Goal: Task Accomplishment & Management: Manage account settings

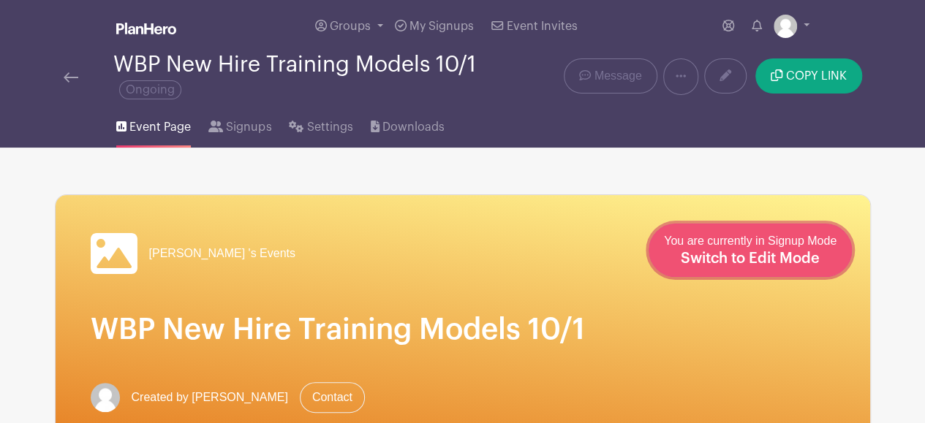
click at [786, 254] on span "Switch to Edit Mode" at bounding box center [750, 259] width 139 height 15
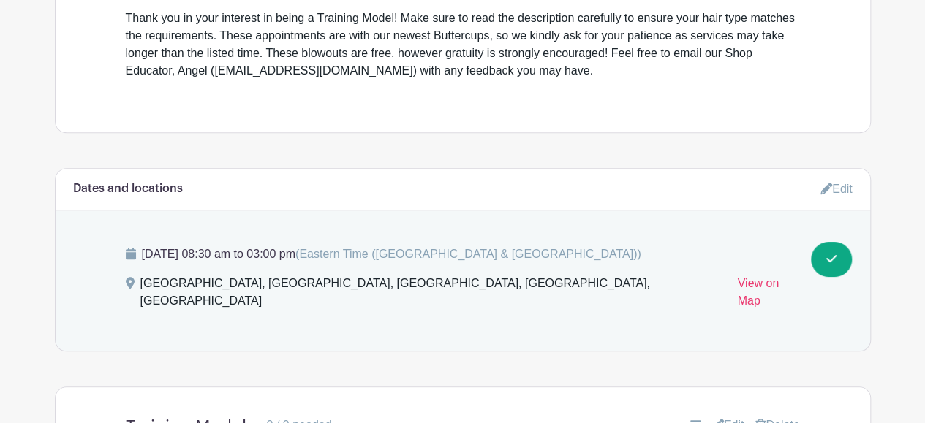
scroll to position [581, 0]
click at [836, 176] on link "Edit" at bounding box center [836, 188] width 32 height 24
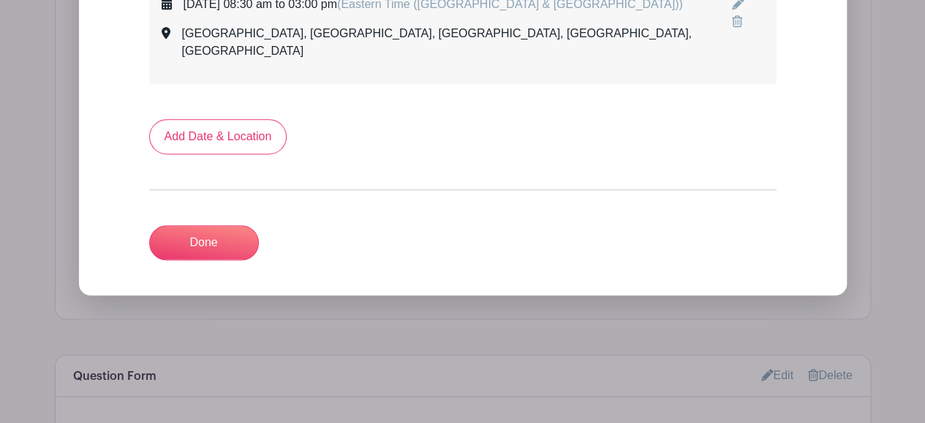
scroll to position [895, 0]
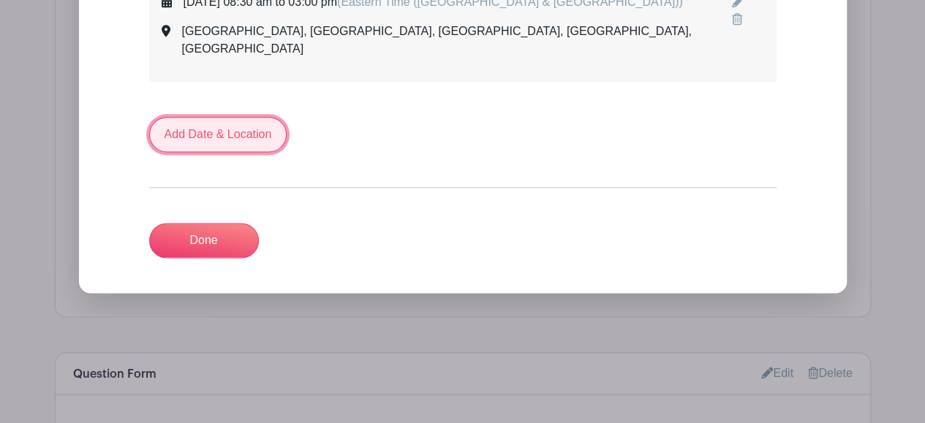
click at [208, 123] on link "Add Date & Location" at bounding box center [218, 134] width 138 height 35
select select "9"
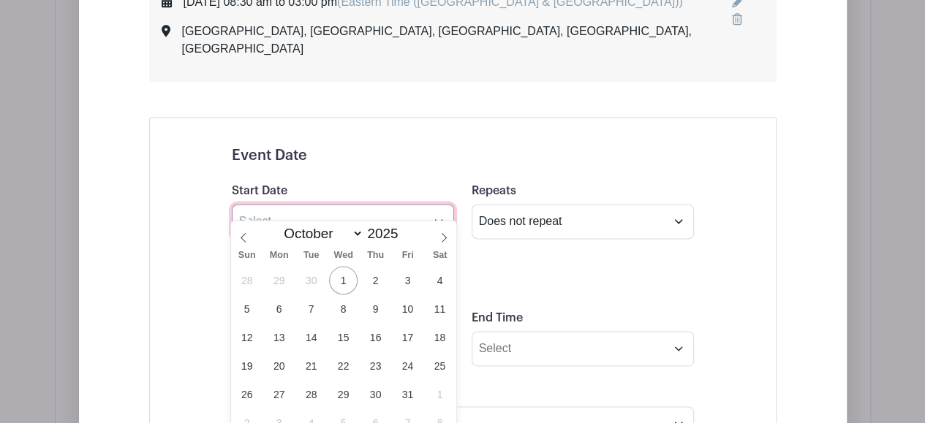
click at [333, 210] on input "text" at bounding box center [343, 221] width 222 height 35
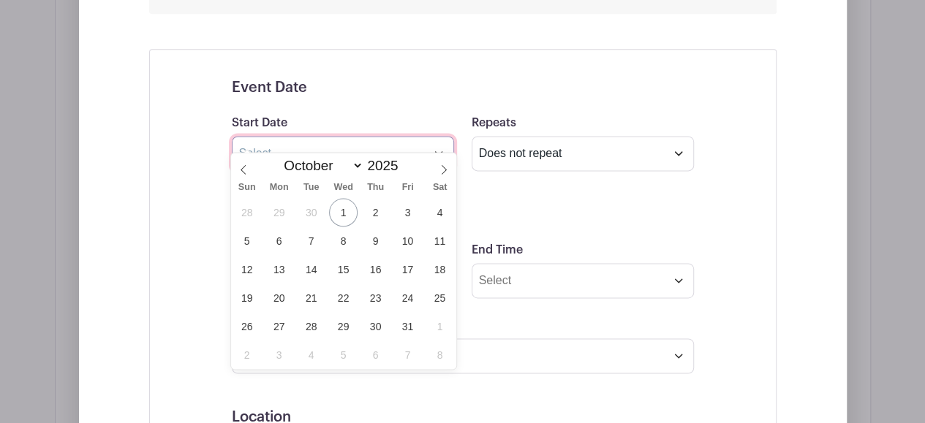
scroll to position [967, 0]
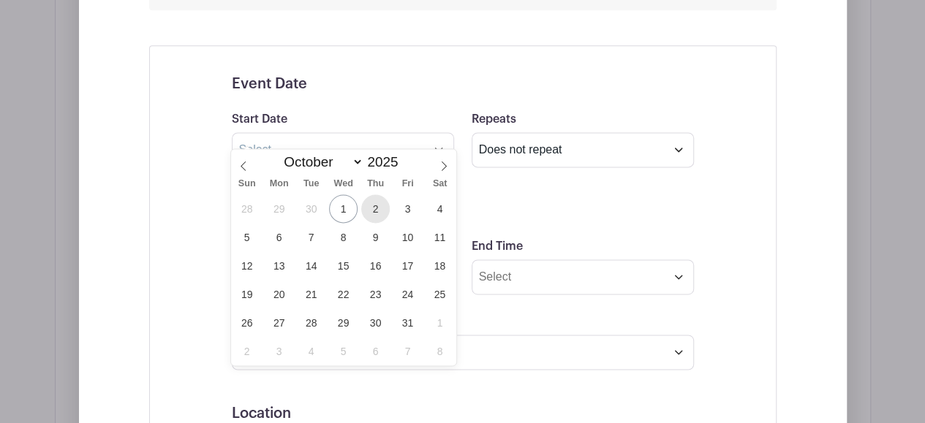
click at [370, 211] on span "2" at bounding box center [375, 209] width 29 height 29
type input "[DATE]"
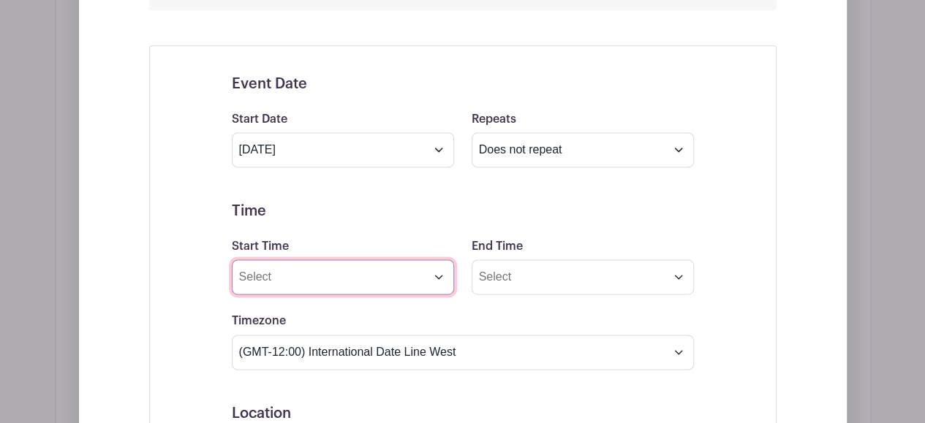
click at [341, 268] on input "Start Time" at bounding box center [343, 277] width 222 height 35
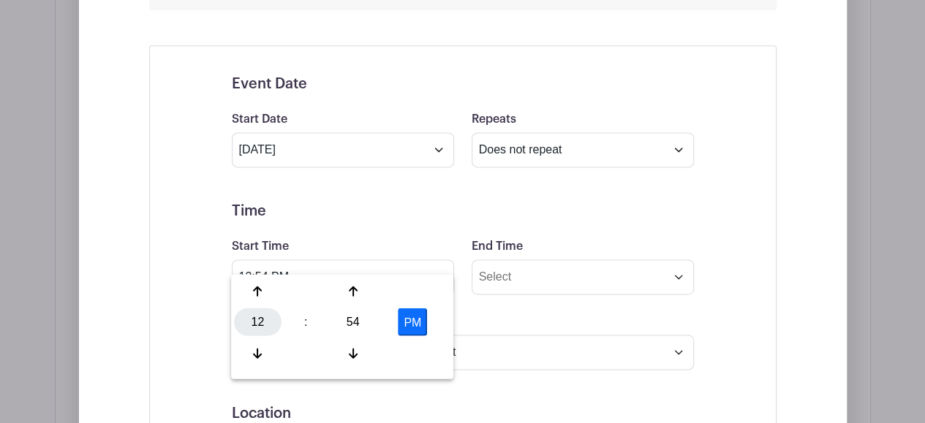
click at [254, 318] on div "12" at bounding box center [258, 323] width 48 height 28
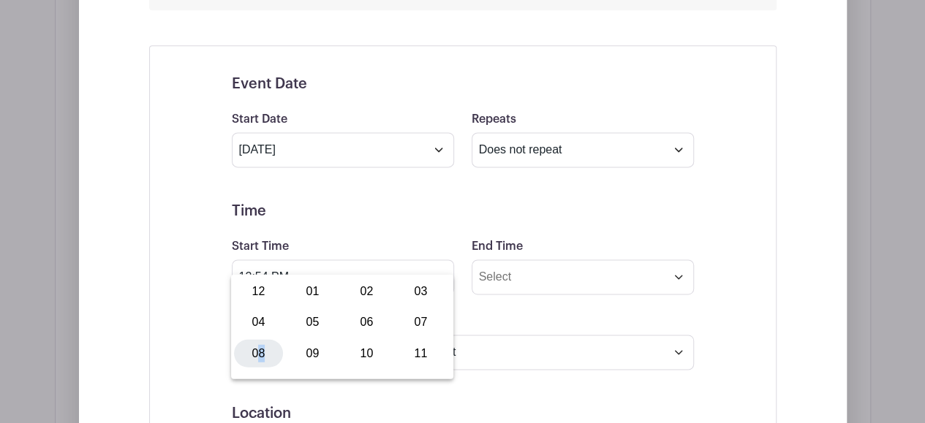
drag, startPoint x: 263, startPoint y: 345, endPoint x: 256, endPoint y: 362, distance: 18.3
click at [256, 362] on div "08" at bounding box center [258, 353] width 49 height 28
click at [256, 362] on div at bounding box center [258, 353] width 48 height 28
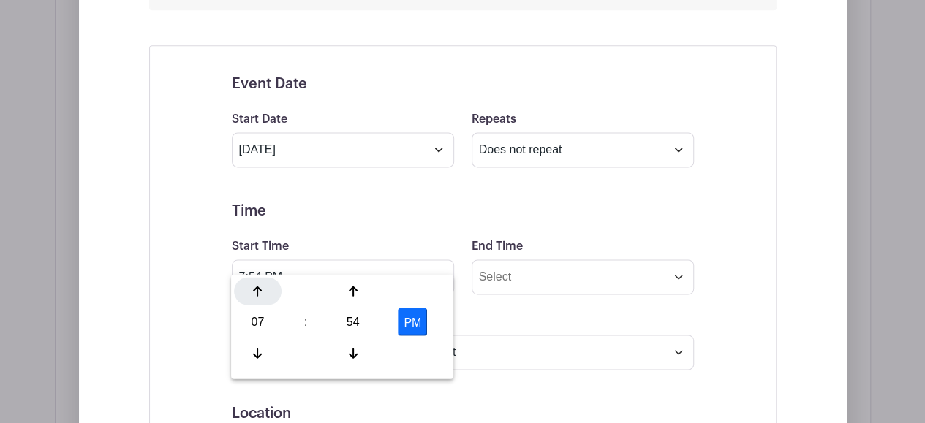
click at [260, 283] on div at bounding box center [258, 291] width 48 height 28
click at [350, 317] on div "54" at bounding box center [353, 323] width 48 height 28
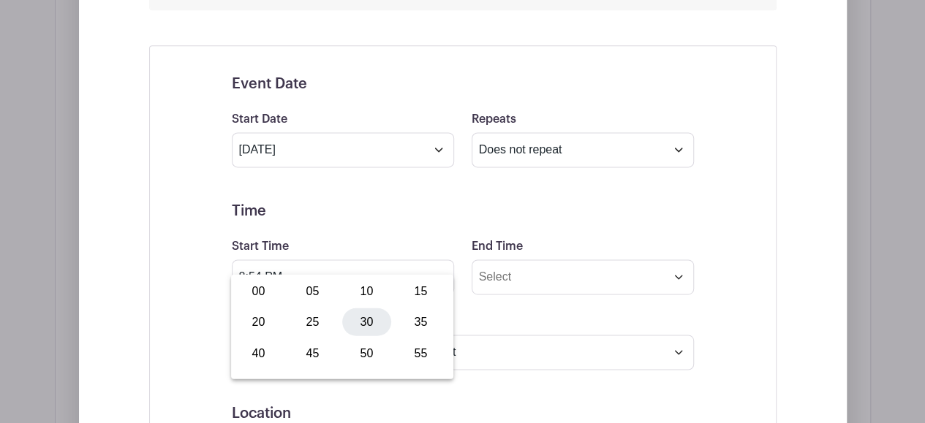
click at [366, 316] on div "30" at bounding box center [366, 323] width 49 height 28
click at [408, 316] on button "PM" at bounding box center [412, 323] width 29 height 28
type input "8:30 AM"
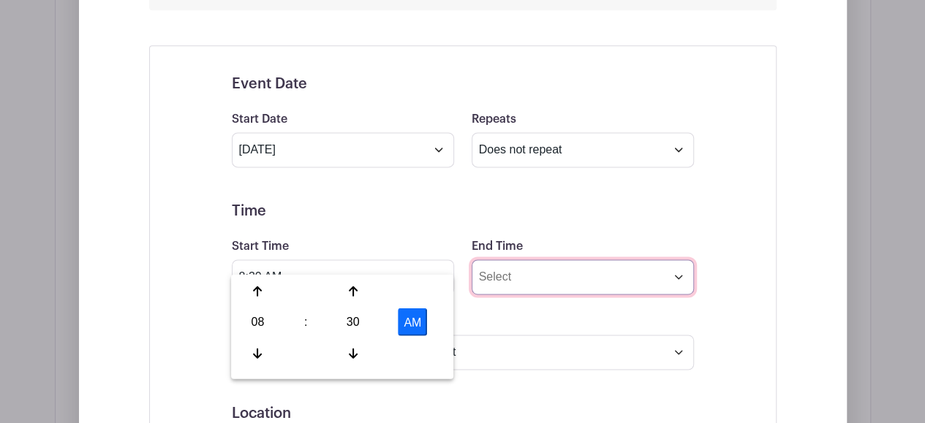
click at [540, 260] on input "End Time" at bounding box center [583, 277] width 222 height 35
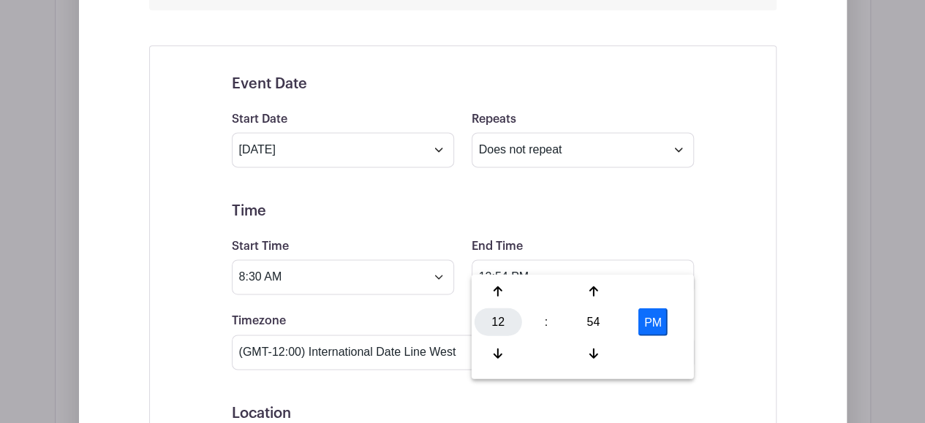
click at [507, 311] on div "12" at bounding box center [499, 323] width 48 height 28
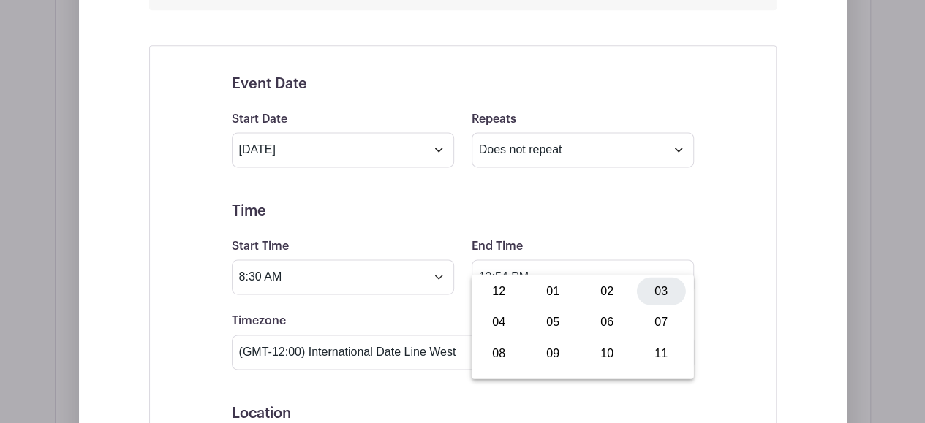
click at [654, 287] on div "03" at bounding box center [661, 291] width 49 height 28
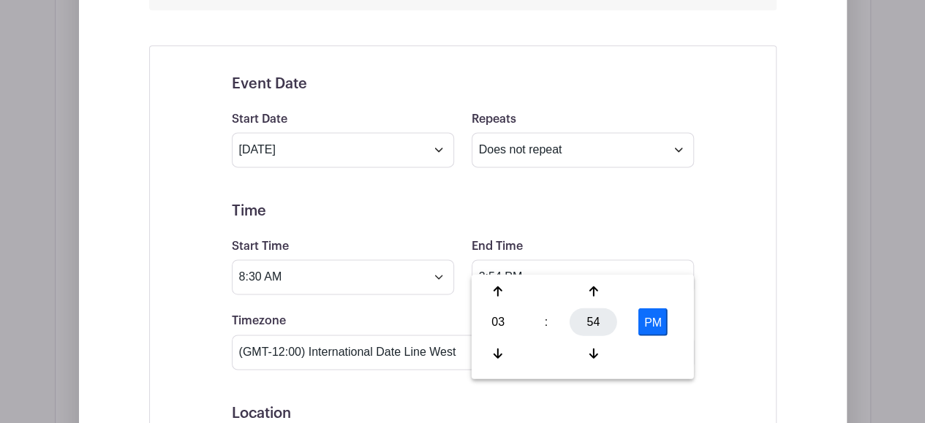
click at [598, 311] on div "54" at bounding box center [594, 323] width 48 height 28
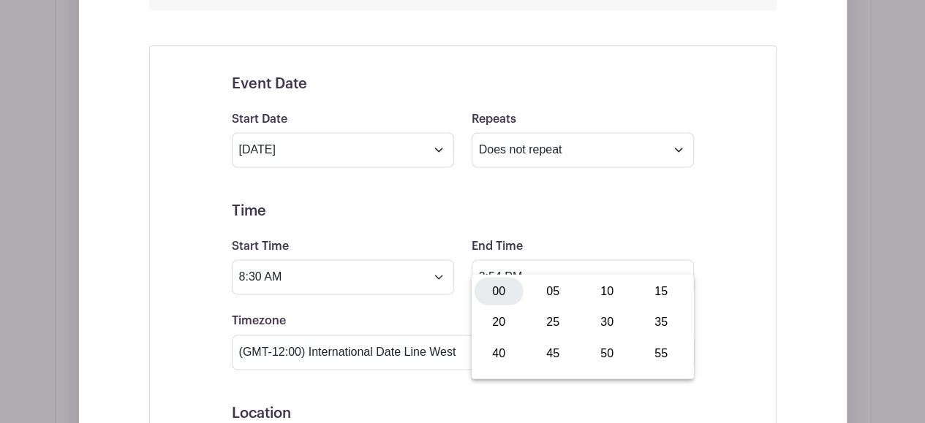
click at [498, 290] on div "00" at bounding box center [499, 291] width 49 height 28
type input "3:00 PM"
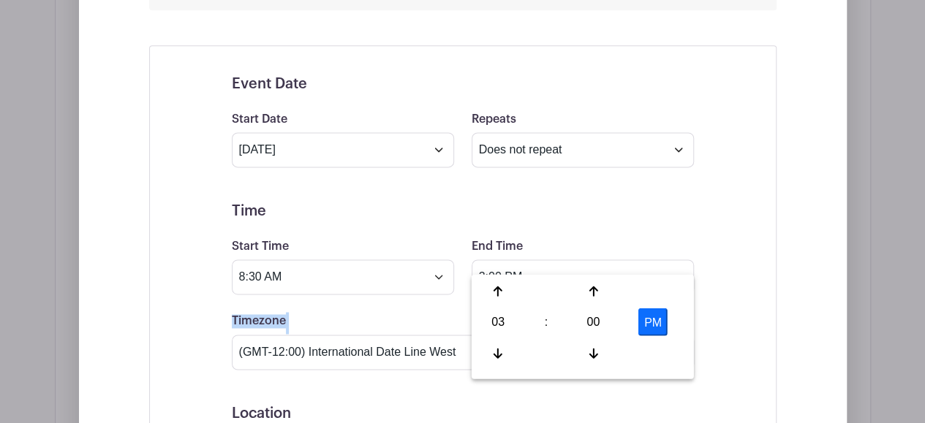
drag, startPoint x: 382, startPoint y: 290, endPoint x: 383, endPoint y: 330, distance: 39.5
click at [383, 330] on form "Event Date Start Date [DATE] Repeats Does not repeat Daily Weekly Monthly on da…" at bounding box center [463, 424] width 462 height 698
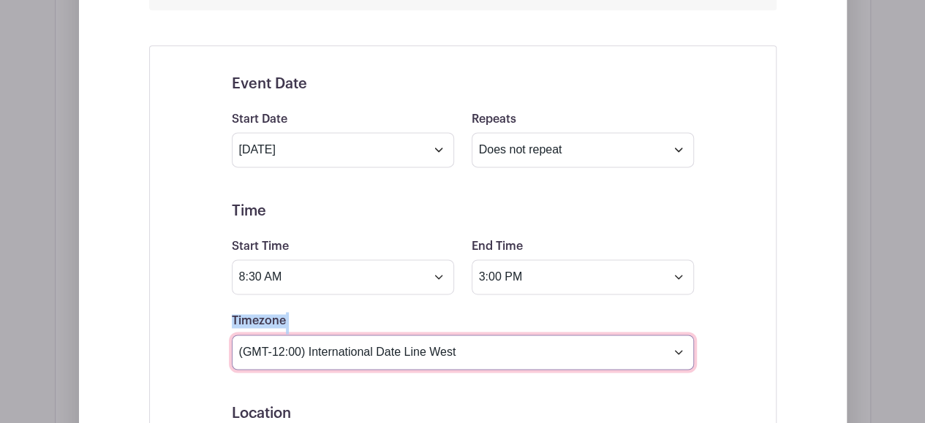
click at [383, 335] on select "(GMT-12:00) International Date Line West (GMT-11:00) [US_STATE] (GMT-11:00) [GE…" at bounding box center [463, 352] width 462 height 35
select select "Eastern Time ([GEOGRAPHIC_DATA] & [GEOGRAPHIC_DATA])"
click at [232, 335] on select "(GMT-12:00) International Date Line West (GMT-11:00) [US_STATE] (GMT-11:00) [GE…" at bounding box center [463, 352] width 462 height 35
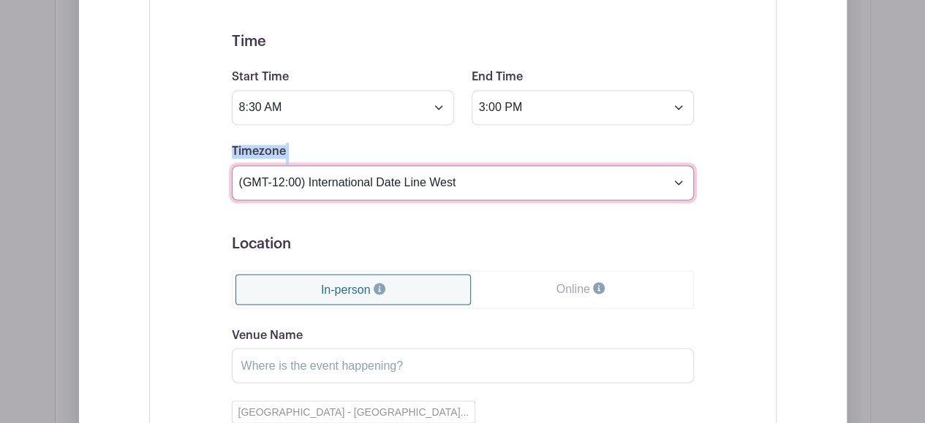
scroll to position [1137, 0]
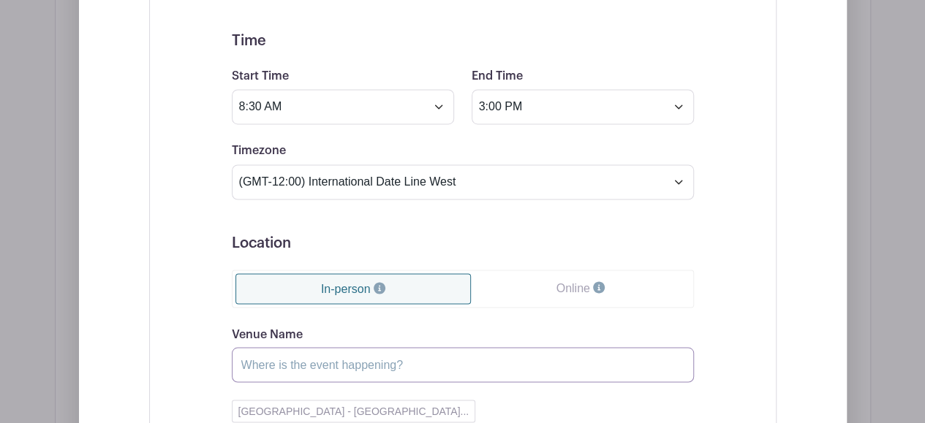
click at [316, 351] on input "Venue Name" at bounding box center [463, 364] width 462 height 35
type input "[GEOGRAPHIC_DATA]"
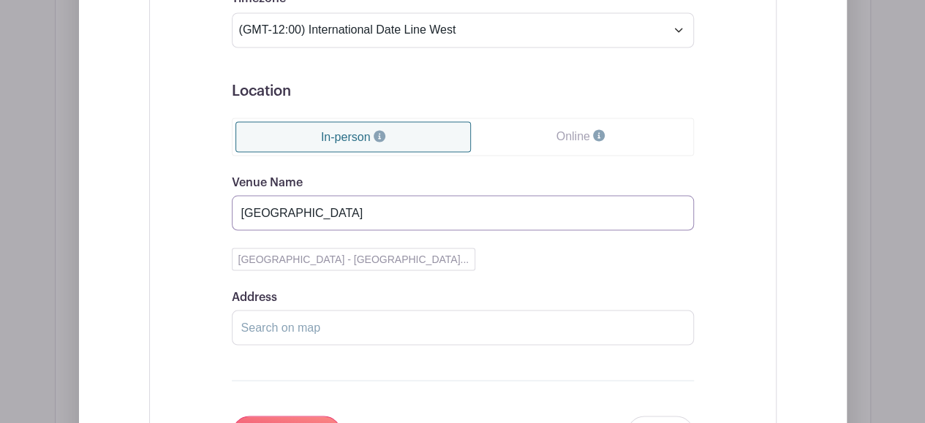
scroll to position [1291, 0]
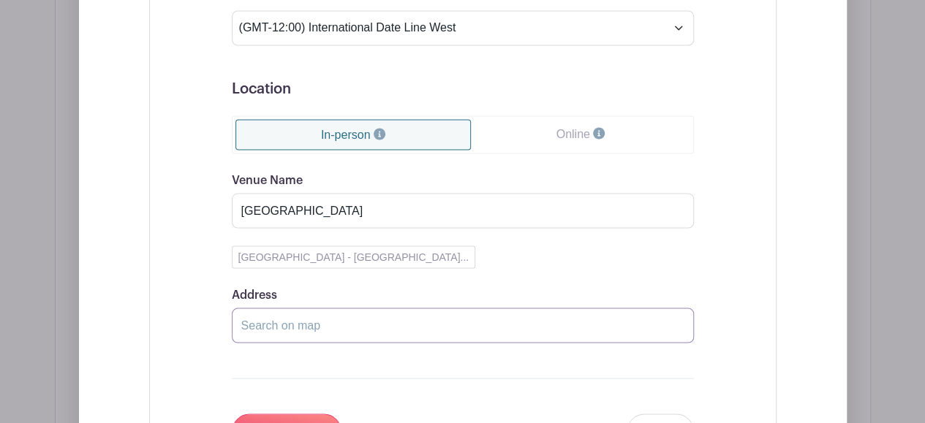
click at [343, 308] on input "Address" at bounding box center [463, 325] width 462 height 35
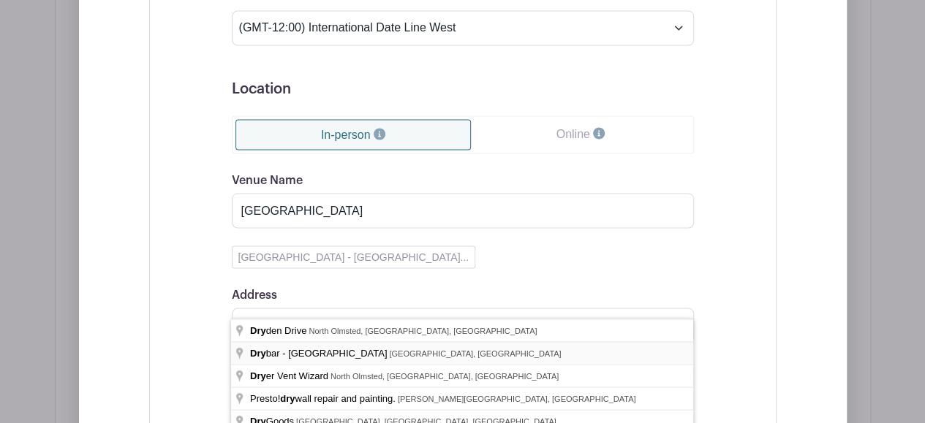
type input "[GEOGRAPHIC_DATA], [GEOGRAPHIC_DATA], [GEOGRAPHIC_DATA]"
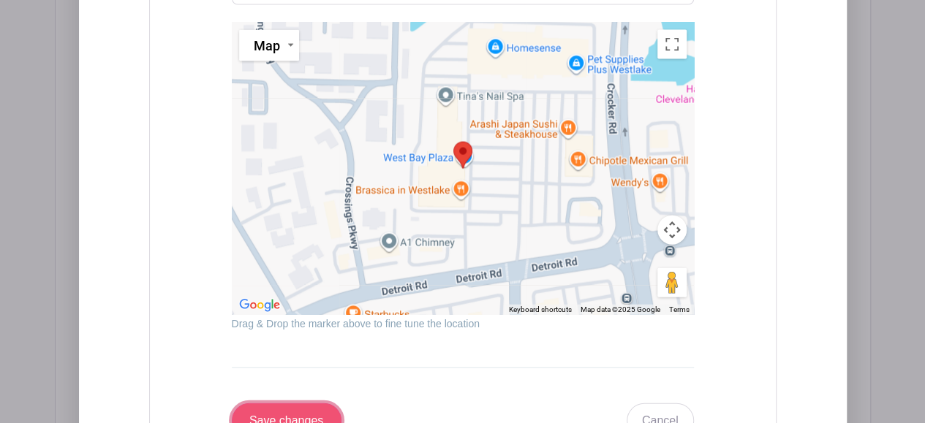
click at [318, 404] on input "Save changes" at bounding box center [287, 421] width 110 height 35
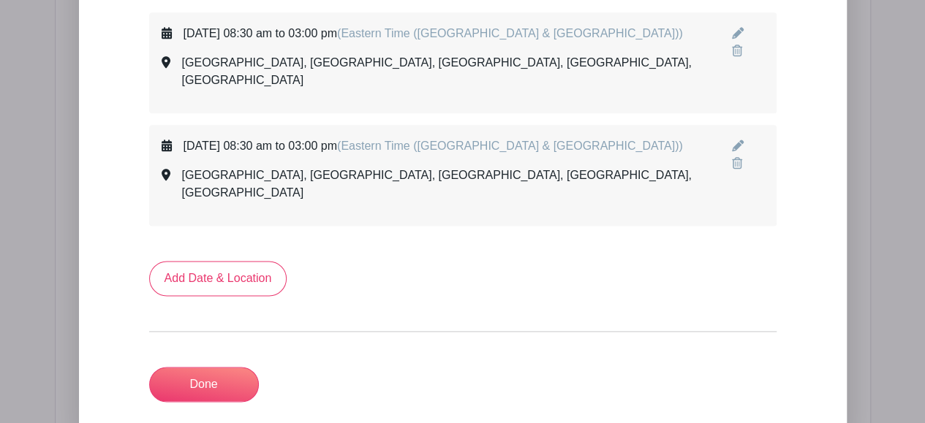
scroll to position [869, 0]
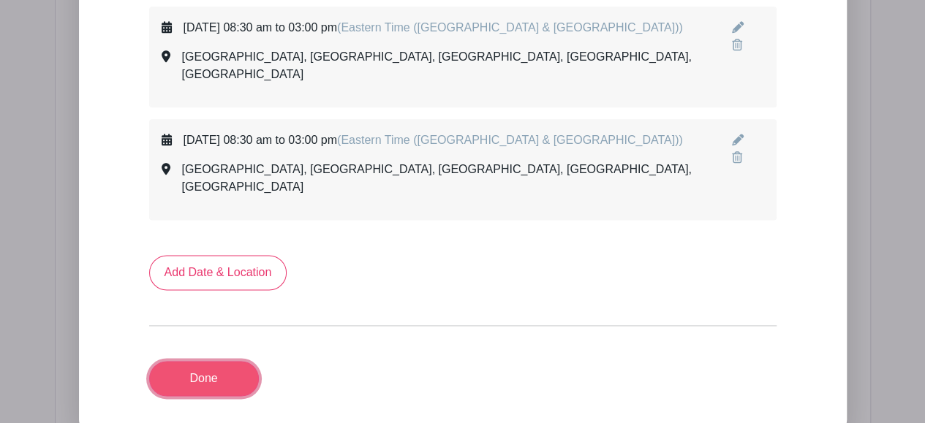
click at [199, 361] on link "Done" at bounding box center [204, 378] width 110 height 35
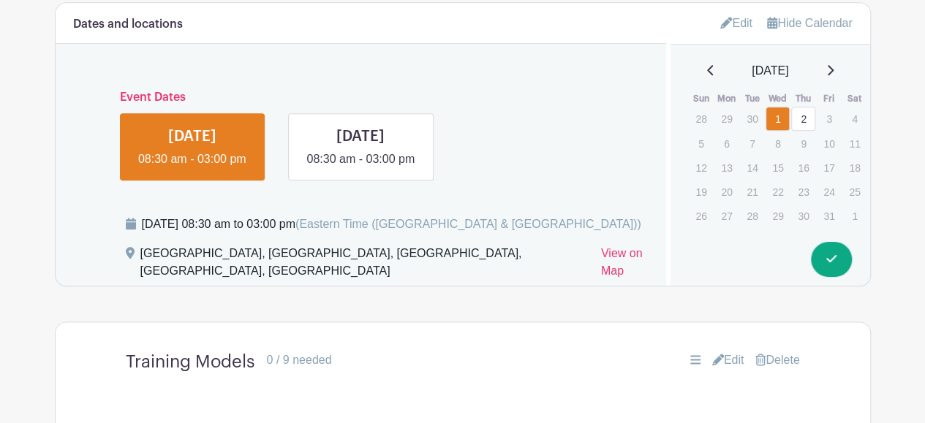
scroll to position [745, 0]
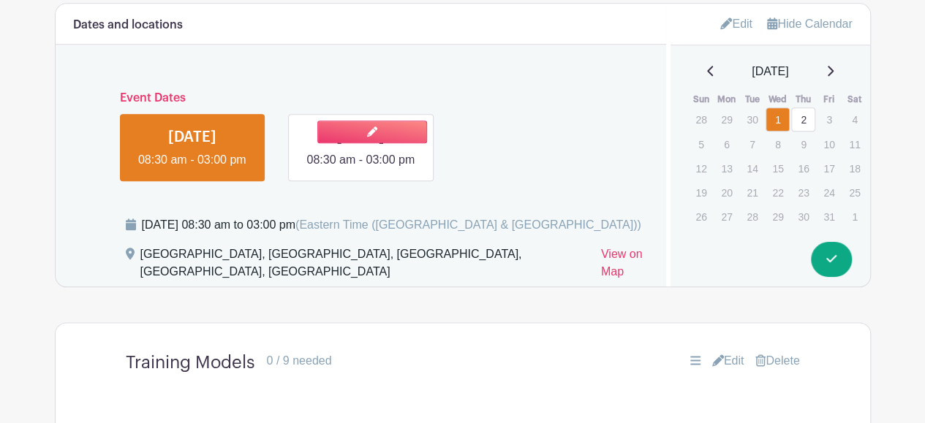
click at [361, 169] on link at bounding box center [361, 169] width 0 height 0
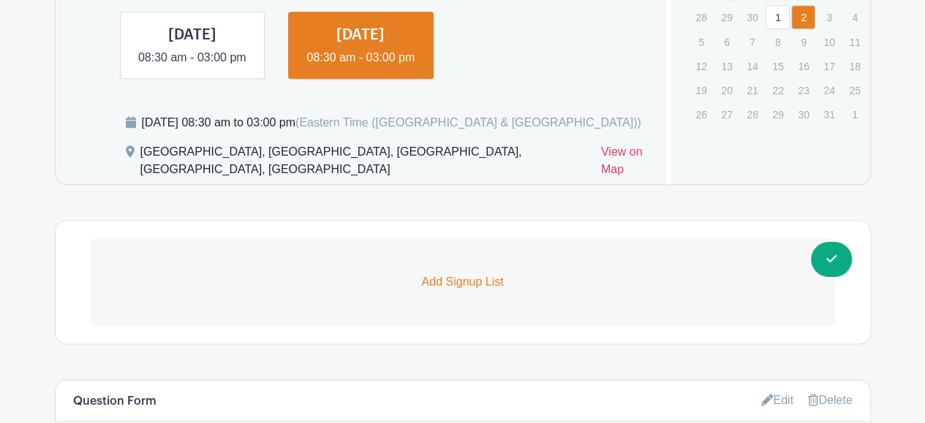
scroll to position [844, 0]
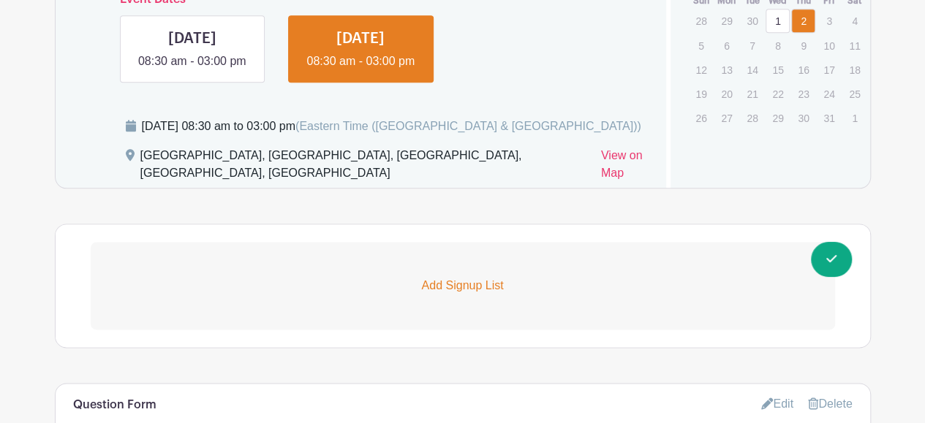
click at [389, 295] on link "Add Signup List" at bounding box center [463, 286] width 744 height 88
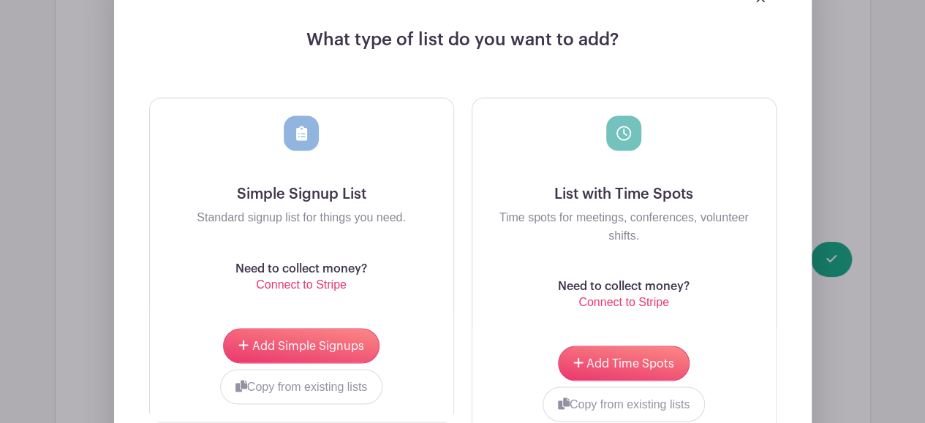
scroll to position [1169, 0]
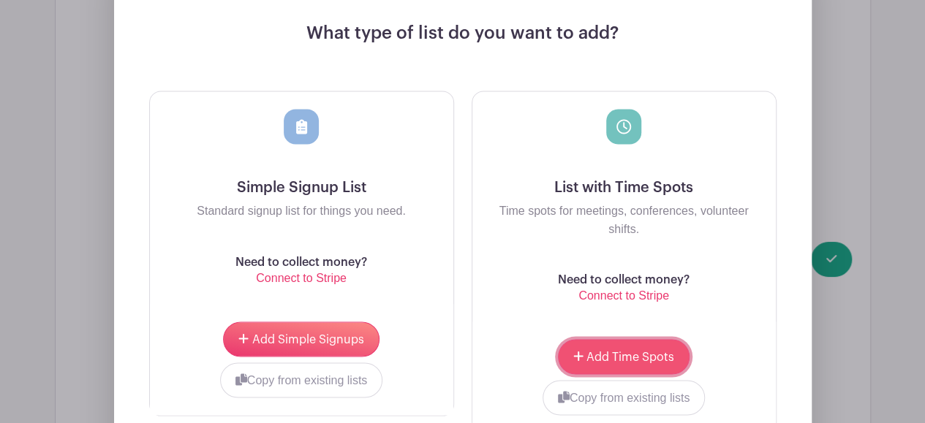
click at [629, 363] on span "Add Time Spots" at bounding box center [630, 357] width 88 height 12
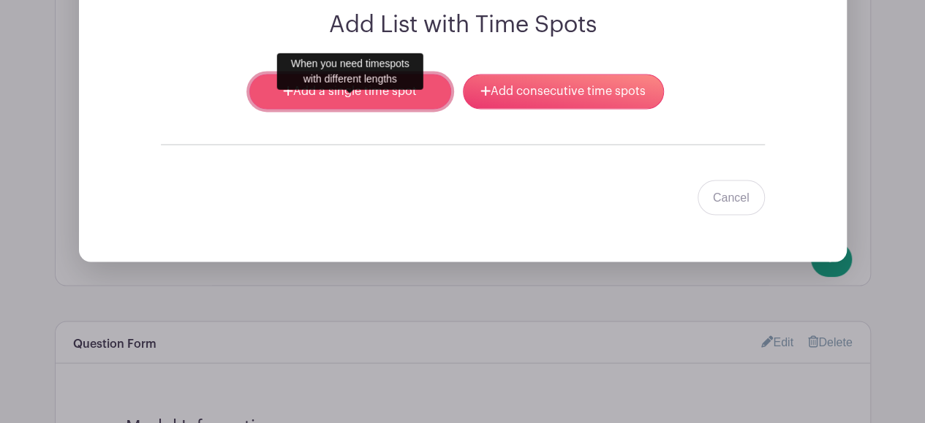
click at [408, 103] on link "Add a single time spot" at bounding box center [349, 91] width 201 height 35
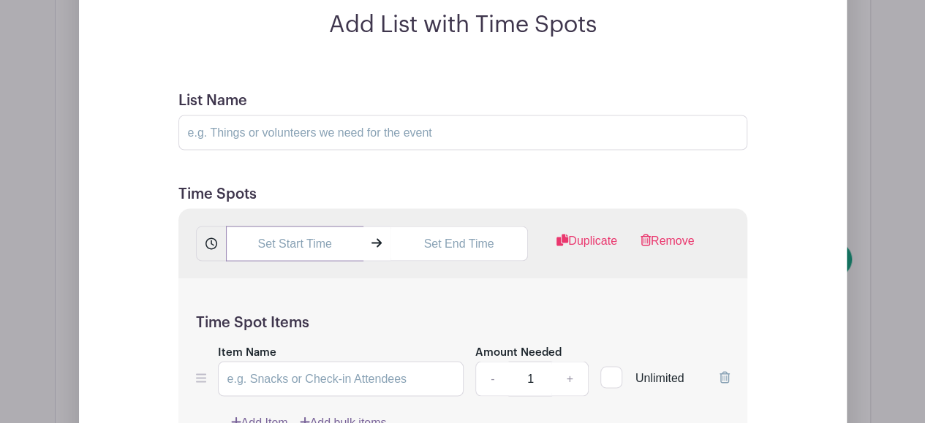
click at [268, 260] on input "text" at bounding box center [294, 243] width 137 height 35
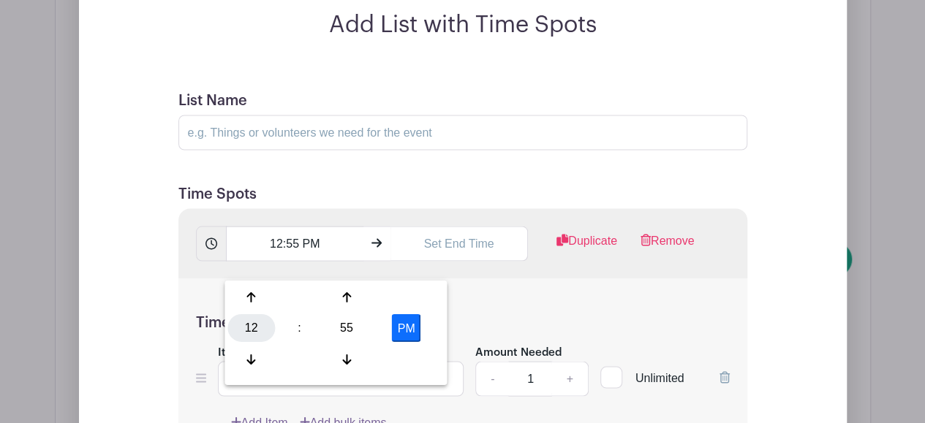
click at [262, 317] on div "12" at bounding box center [251, 328] width 48 height 28
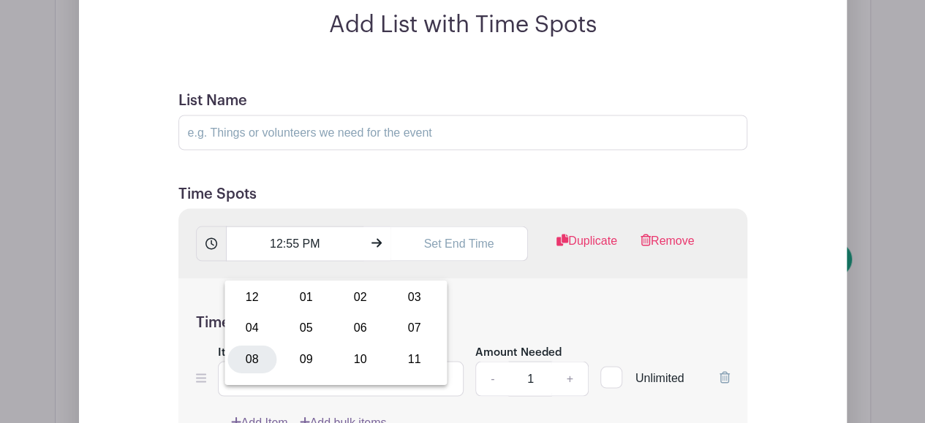
click at [260, 353] on div "08" at bounding box center [251, 359] width 49 height 28
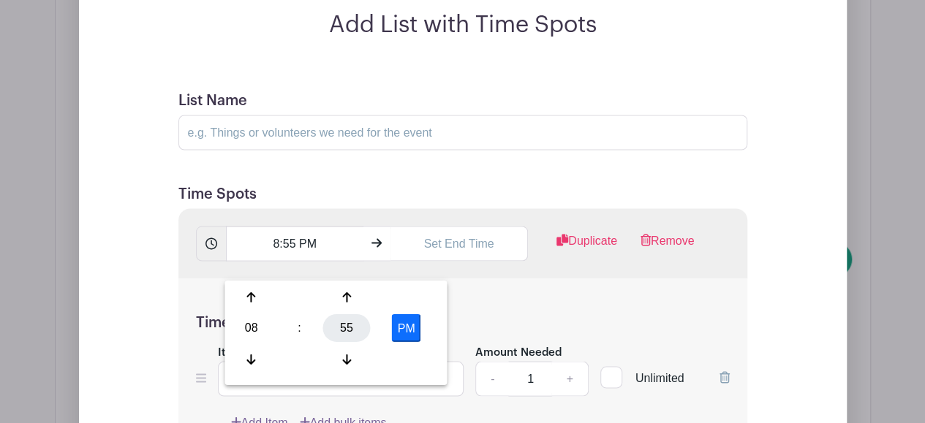
click at [350, 321] on div "55" at bounding box center [347, 328] width 48 height 28
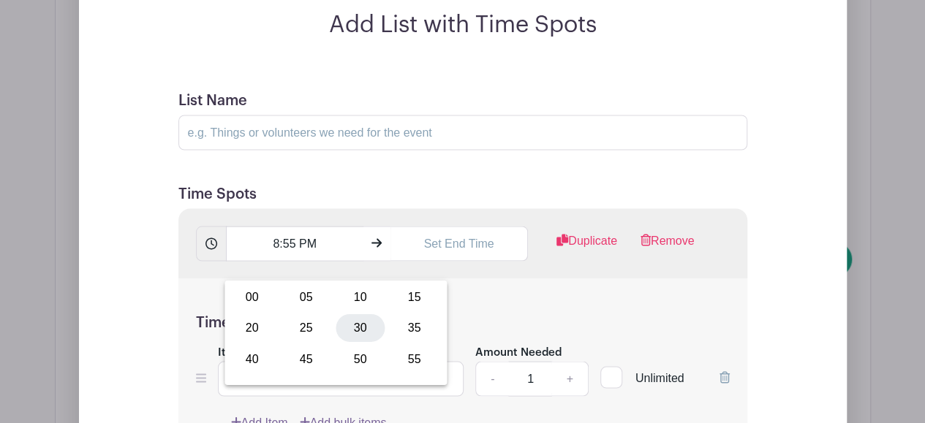
click at [357, 334] on div "30" at bounding box center [360, 328] width 49 height 28
click at [401, 320] on button "PM" at bounding box center [406, 328] width 29 height 28
type input "8:30 AM"
click at [456, 249] on input "text" at bounding box center [458, 243] width 137 height 35
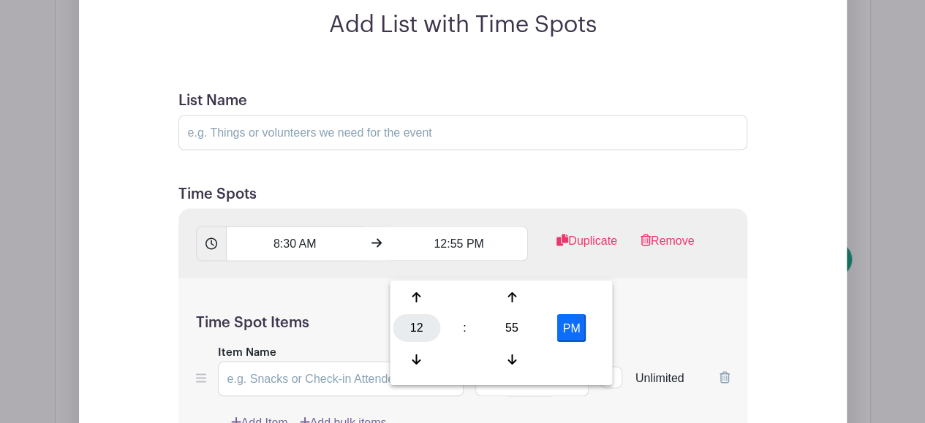
click at [433, 320] on div "12" at bounding box center [417, 328] width 48 height 28
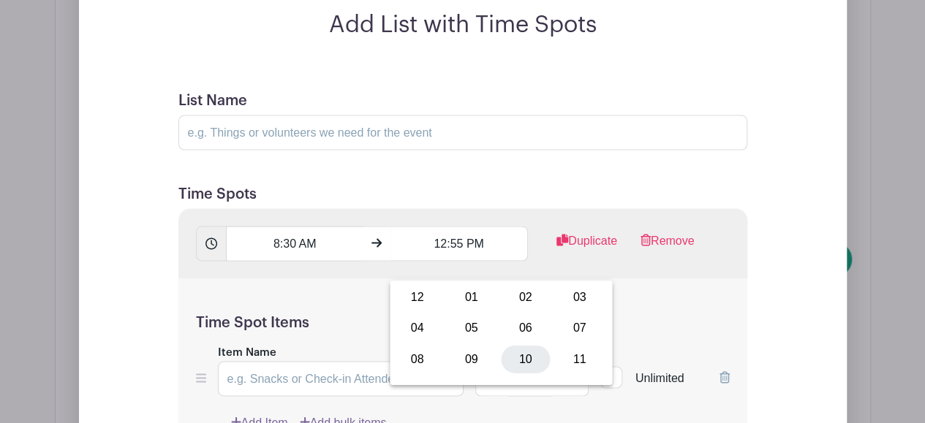
click at [531, 368] on div "10" at bounding box center [525, 359] width 49 height 28
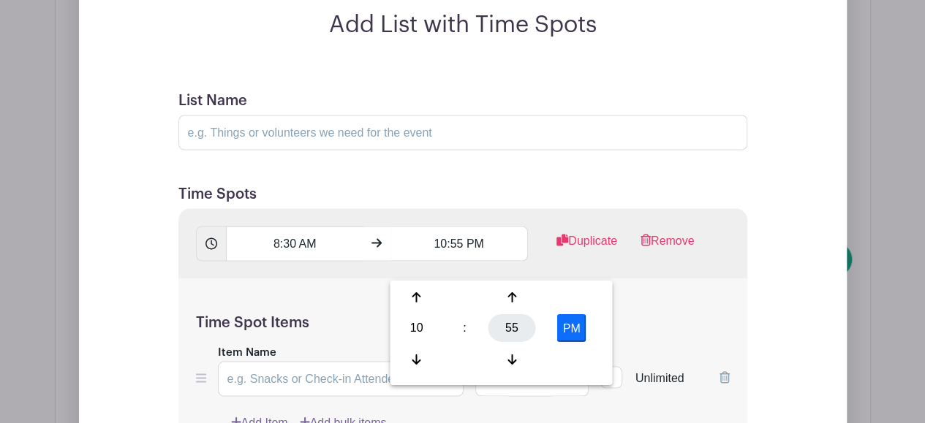
click at [514, 335] on div "55" at bounding box center [512, 328] width 48 height 28
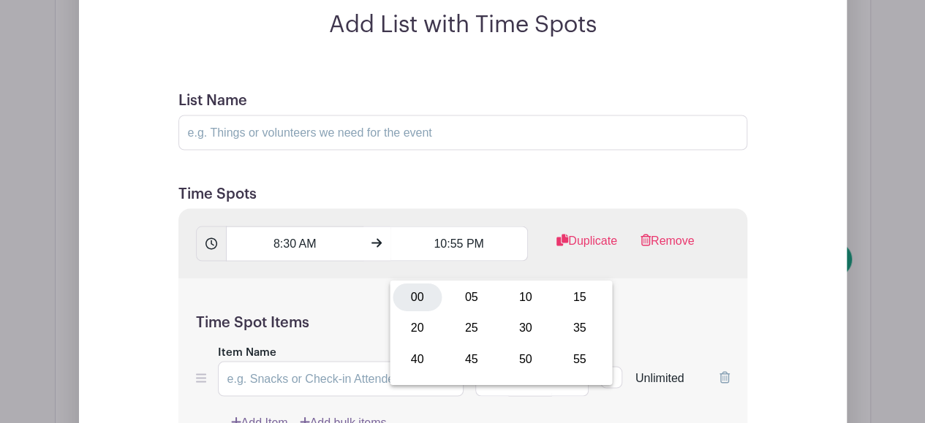
click at [432, 303] on div "00" at bounding box center [417, 297] width 49 height 28
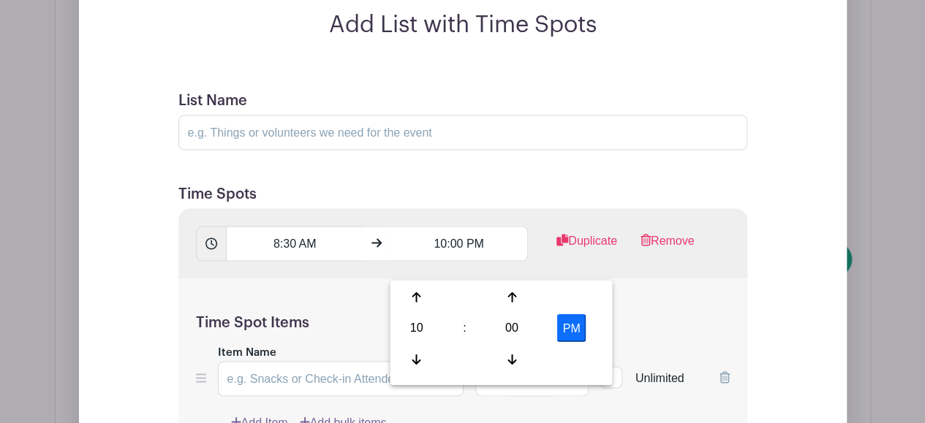
click at [571, 324] on button "PM" at bounding box center [571, 328] width 29 height 28
type input "10:00 AM"
click at [298, 331] on h5 "Time Spot Items" at bounding box center [463, 323] width 534 height 18
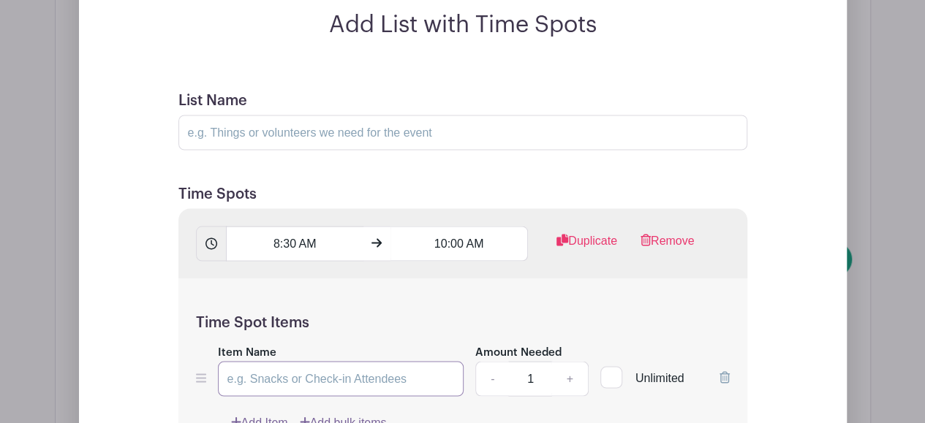
click at [298, 396] on input "Item Name" at bounding box center [341, 378] width 246 height 35
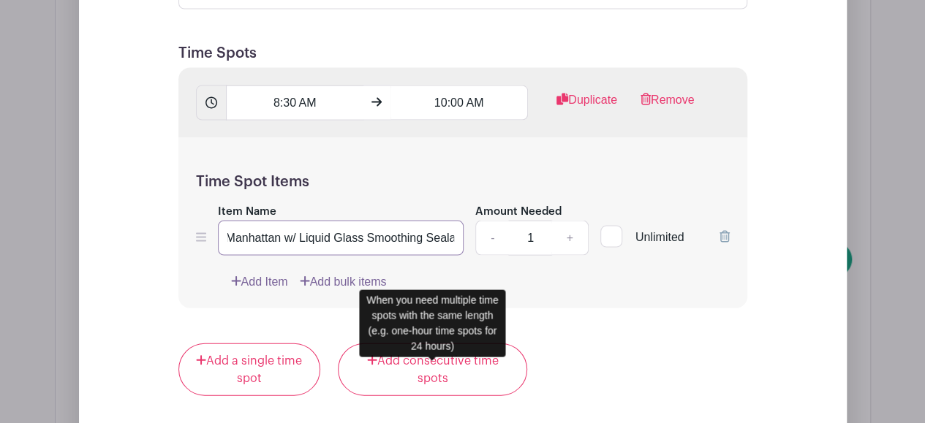
scroll to position [0, 11]
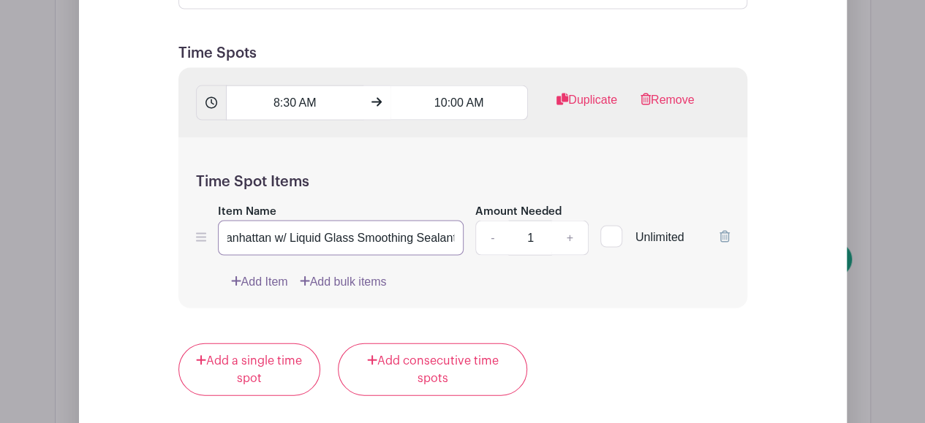
type input "Manhattan w/ Liquid Glass Smoothing Sealant"
click at [551, 256] on link "+" at bounding box center [569, 238] width 37 height 35
type input "2"
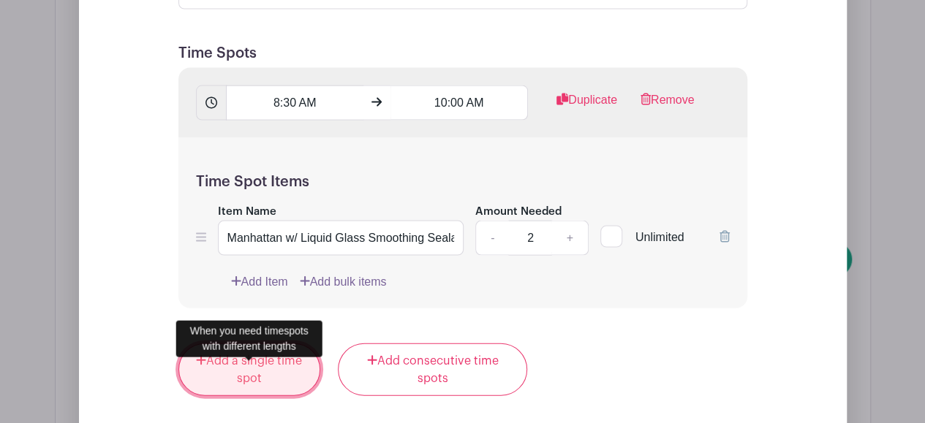
click at [268, 384] on link "Add a single time spot" at bounding box center [249, 370] width 143 height 53
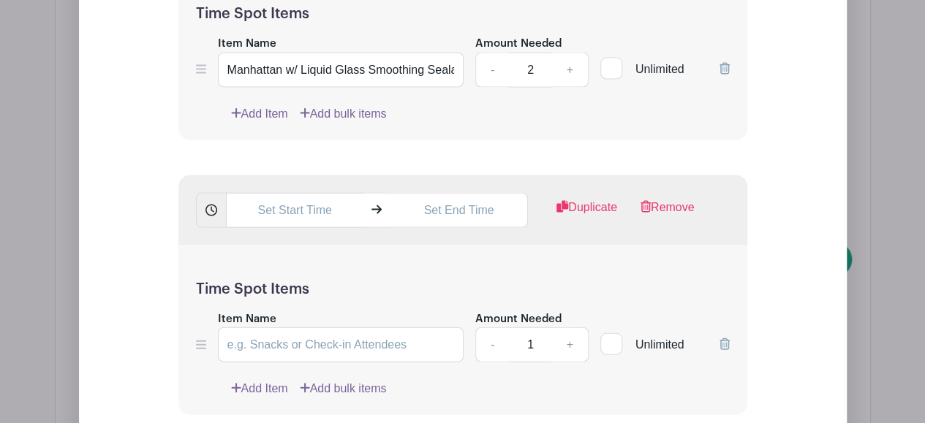
scroll to position [1480, 0]
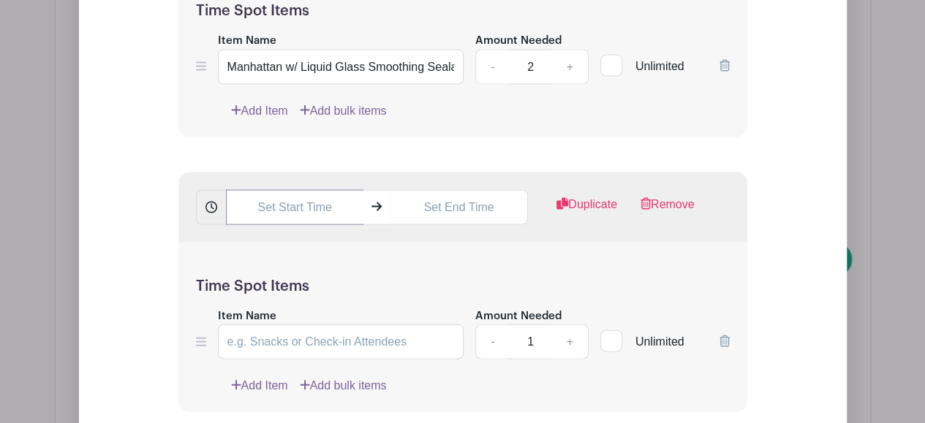
click at [322, 218] on input "text" at bounding box center [294, 207] width 137 height 35
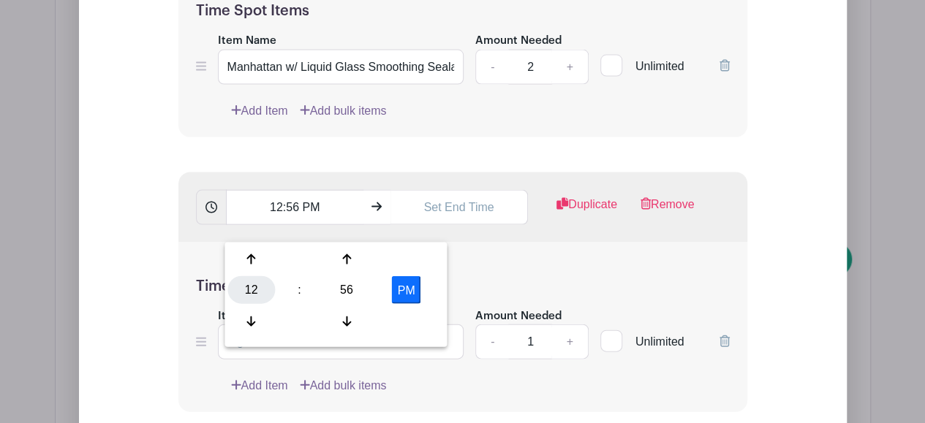
click at [256, 290] on div "12" at bounding box center [251, 290] width 48 height 28
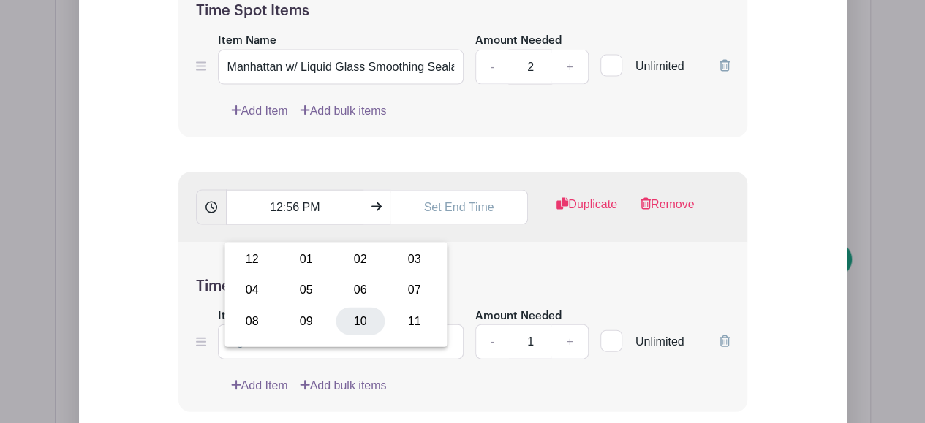
click at [366, 313] on div "10" at bounding box center [360, 322] width 49 height 28
click at [352, 289] on div "56" at bounding box center [347, 290] width 48 height 28
click at [254, 254] on div "00" at bounding box center [251, 260] width 49 height 28
click at [409, 280] on button "PM" at bounding box center [406, 290] width 29 height 28
type input "10:00 AM"
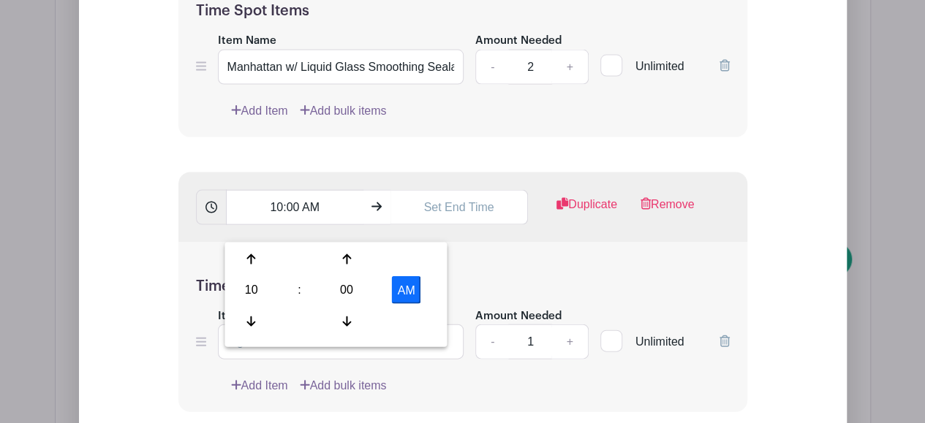
scroll to position [1386, 0]
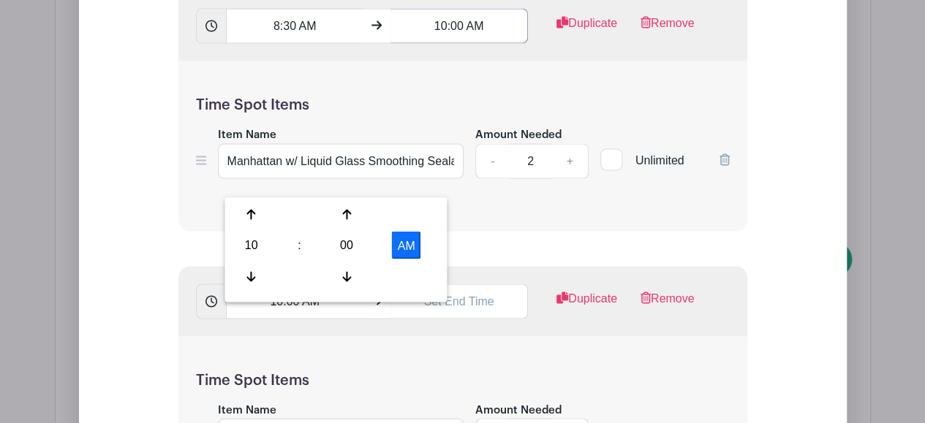
click at [446, 43] on input "10:00 AM" at bounding box center [458, 25] width 137 height 35
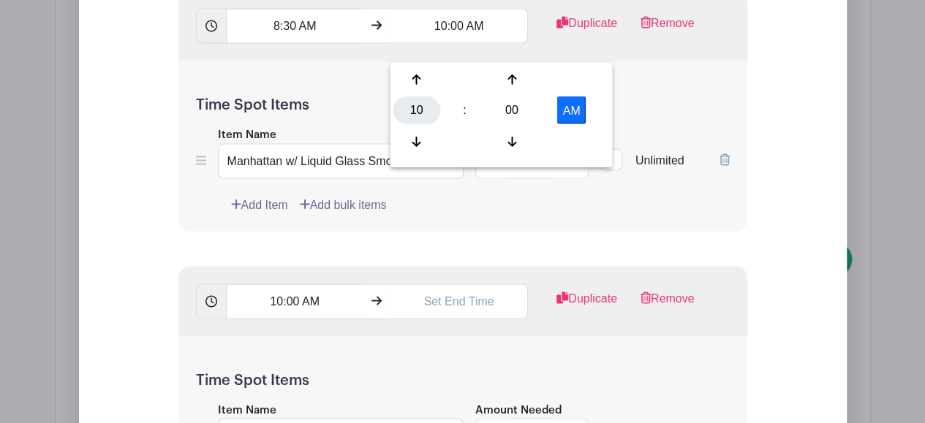
click at [426, 110] on div "10" at bounding box center [417, 111] width 48 height 28
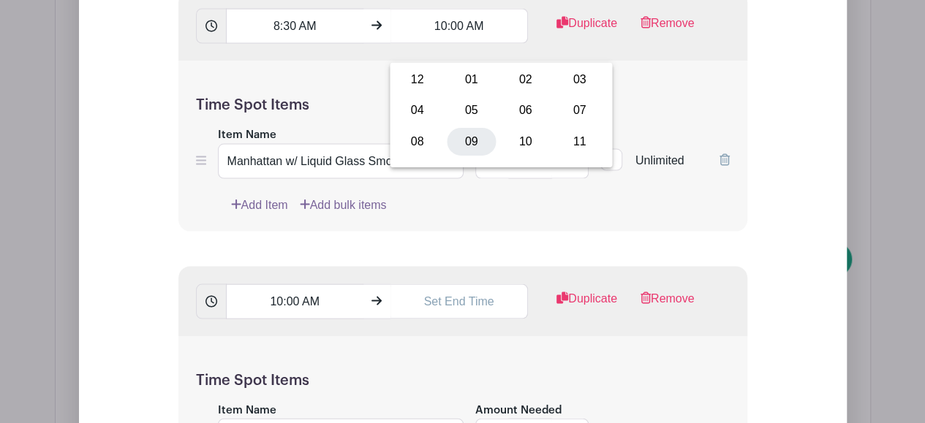
click at [471, 146] on div "09" at bounding box center [471, 141] width 49 height 28
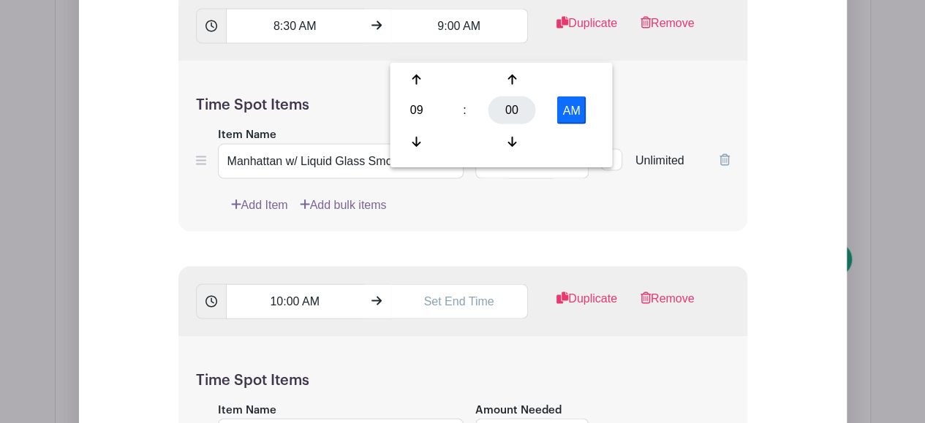
click at [512, 101] on div "00" at bounding box center [512, 111] width 48 height 28
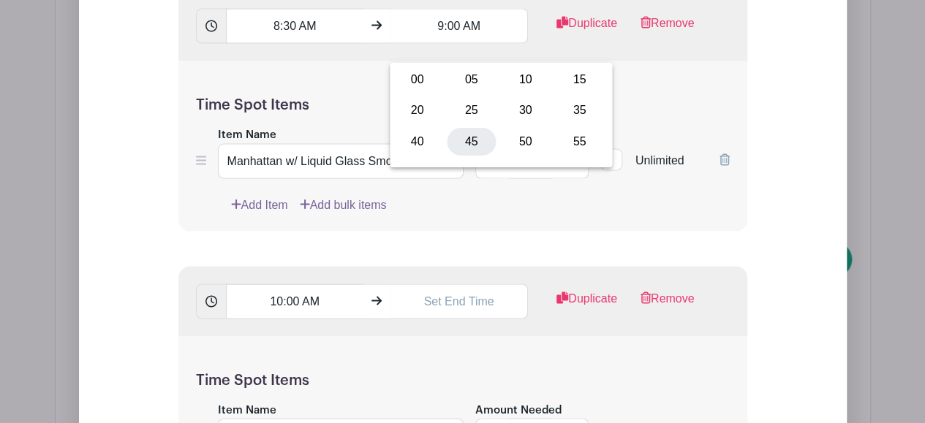
click at [461, 140] on div "45" at bounding box center [471, 141] width 49 height 28
type input "9:45 AM"
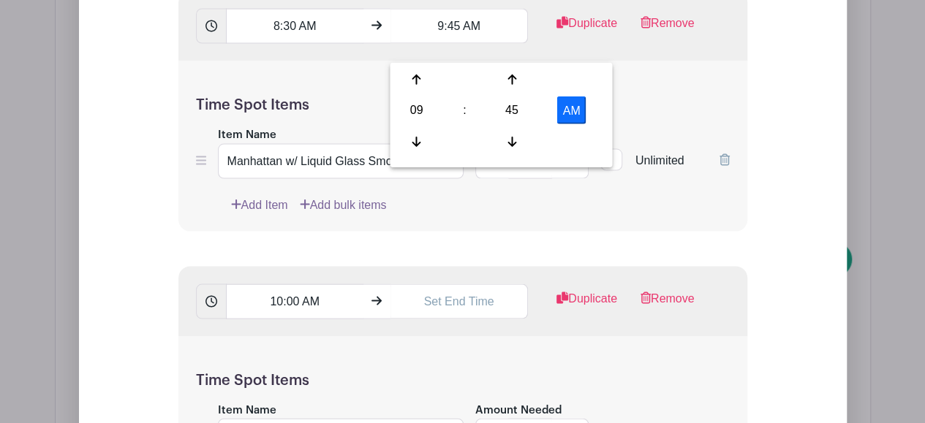
click at [657, 106] on div "Time Spot Items Item Name [GEOGRAPHIC_DATA] w/ Liquid Glass Smoothing Sealant A…" at bounding box center [462, 146] width 569 height 170
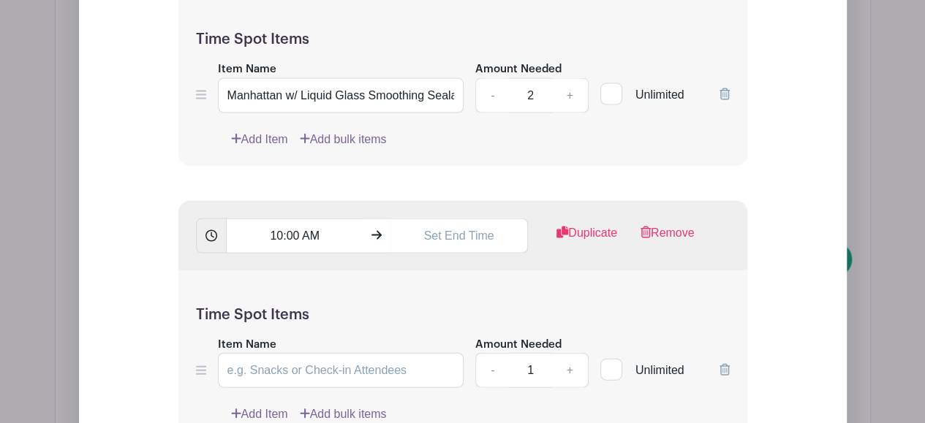
scroll to position [1454, 0]
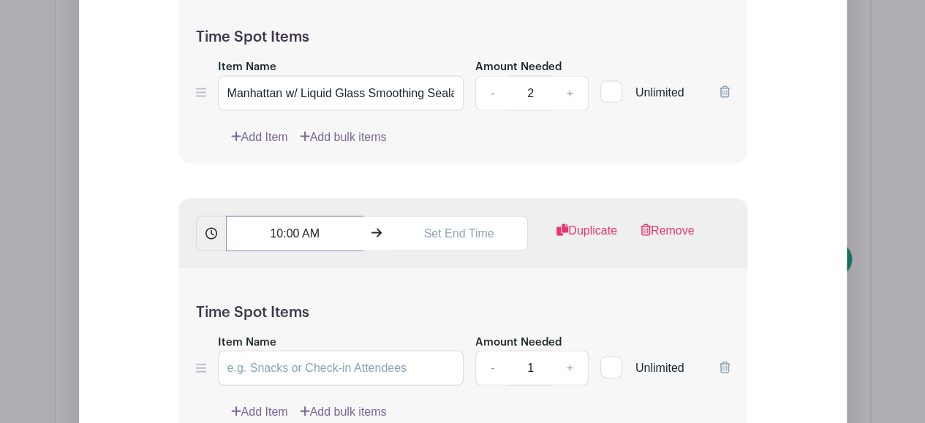
click at [301, 249] on input "10:00 AM" at bounding box center [294, 233] width 137 height 35
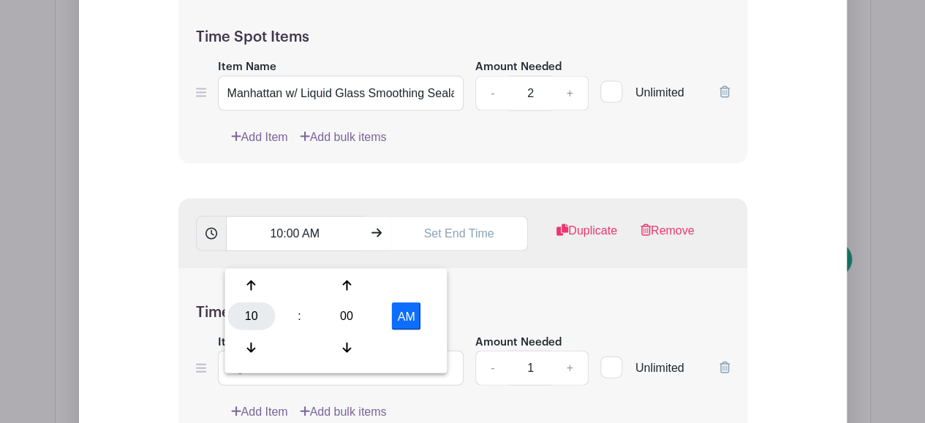
click at [249, 326] on div "10" at bounding box center [251, 317] width 48 height 28
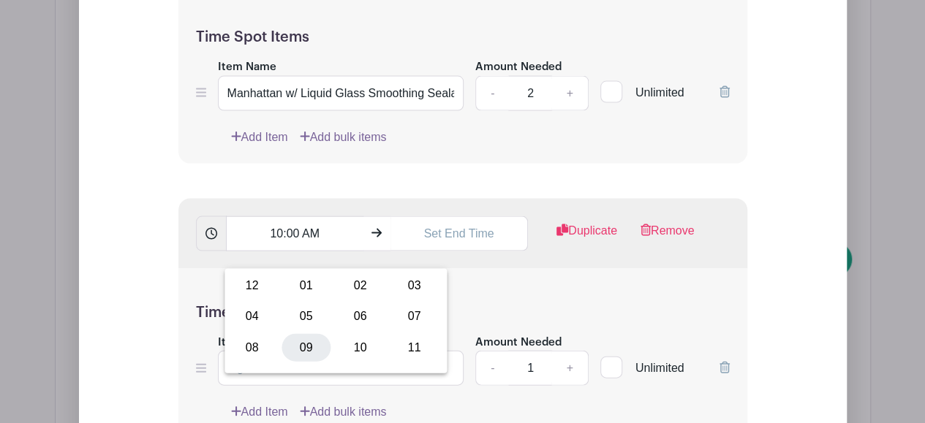
click at [314, 336] on div "09" at bounding box center [306, 348] width 49 height 28
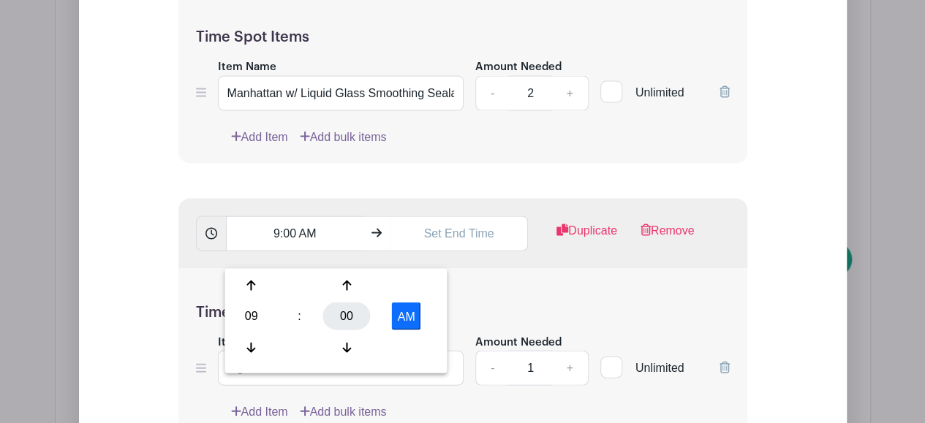
click at [347, 314] on div "00" at bounding box center [347, 317] width 48 height 28
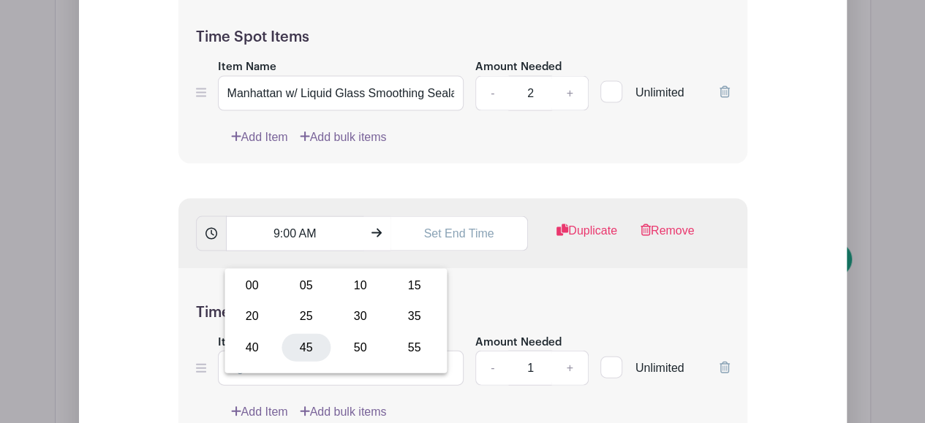
click at [292, 341] on div "45" at bounding box center [306, 348] width 49 height 28
type input "9:45 AM"
click at [439, 238] on input "text" at bounding box center [458, 233] width 137 height 35
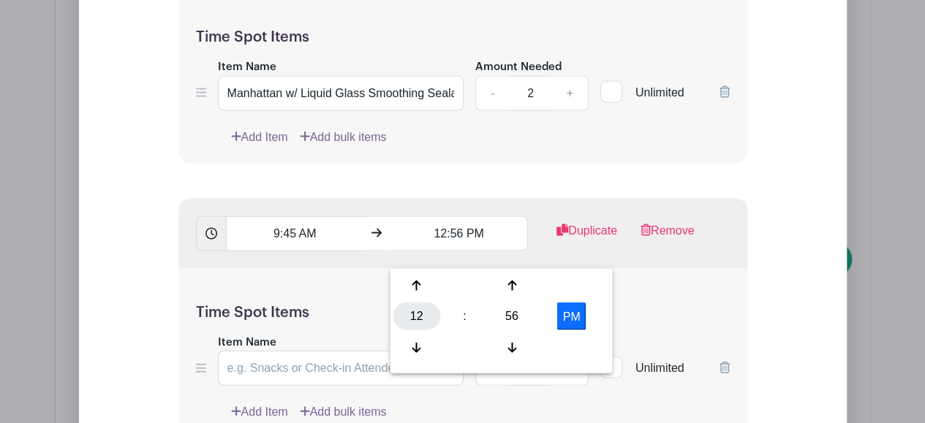
click at [424, 313] on div "12" at bounding box center [417, 317] width 48 height 28
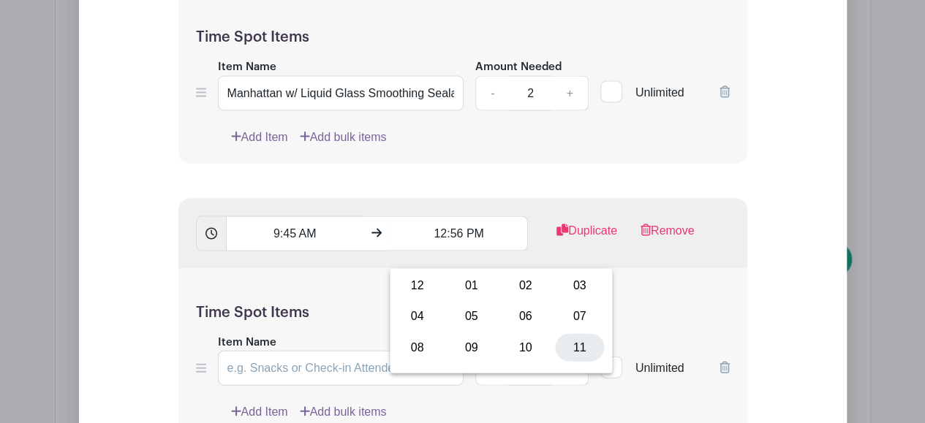
click at [564, 347] on div "11" at bounding box center [579, 348] width 49 height 28
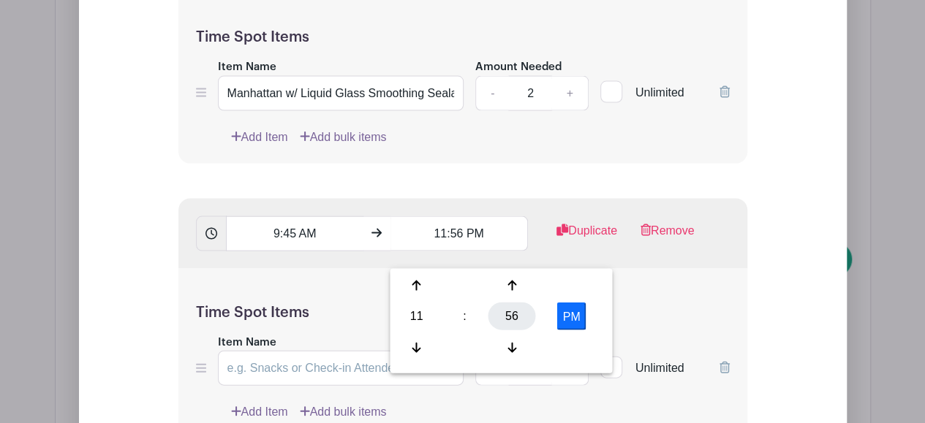
click at [519, 312] on div "56" at bounding box center [512, 317] width 48 height 28
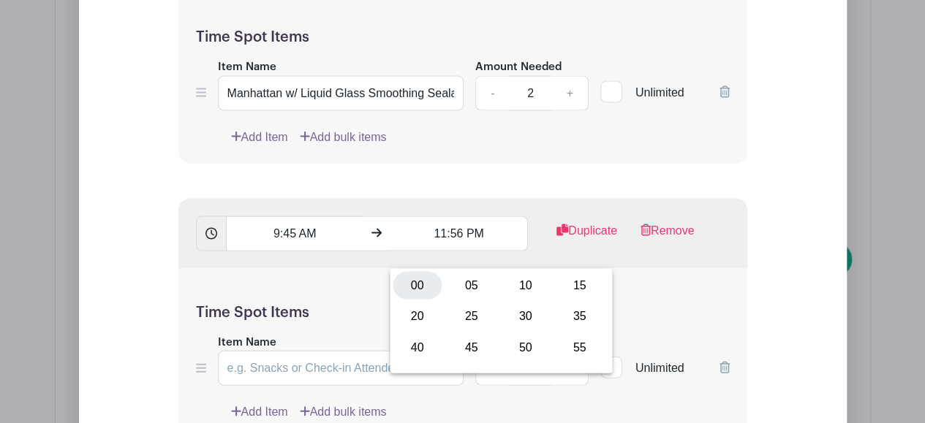
click at [427, 282] on div "00" at bounding box center [417, 286] width 49 height 28
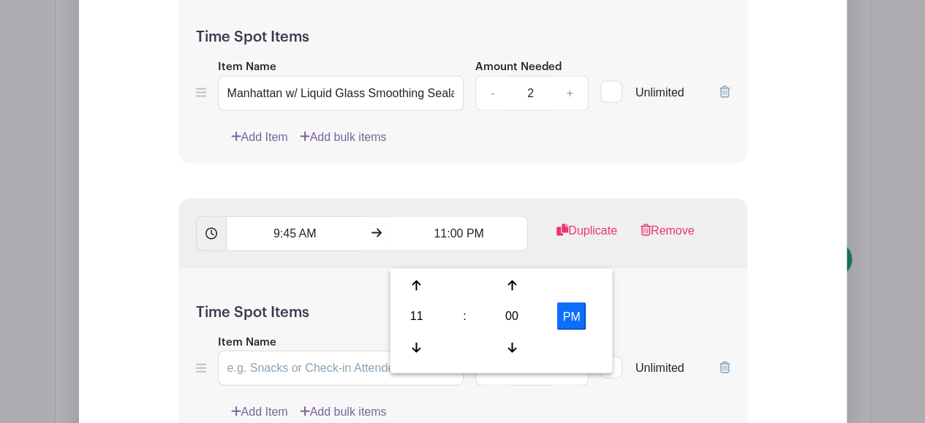
click at [522, 331] on div "11 : 00 PM" at bounding box center [501, 318] width 216 height 93
click at [519, 322] on div "00" at bounding box center [512, 317] width 48 height 28
click at [475, 252] on input "11:00 PM" at bounding box center [458, 233] width 137 height 35
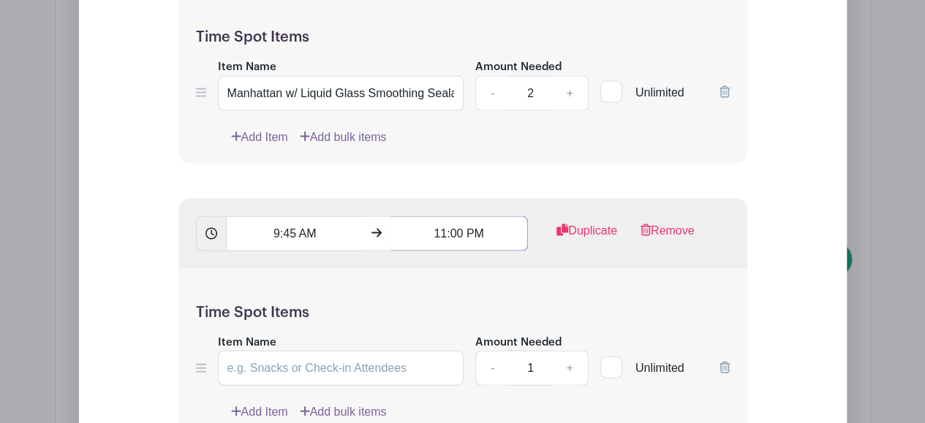
click at [456, 252] on input "11:00 PM" at bounding box center [458, 233] width 137 height 35
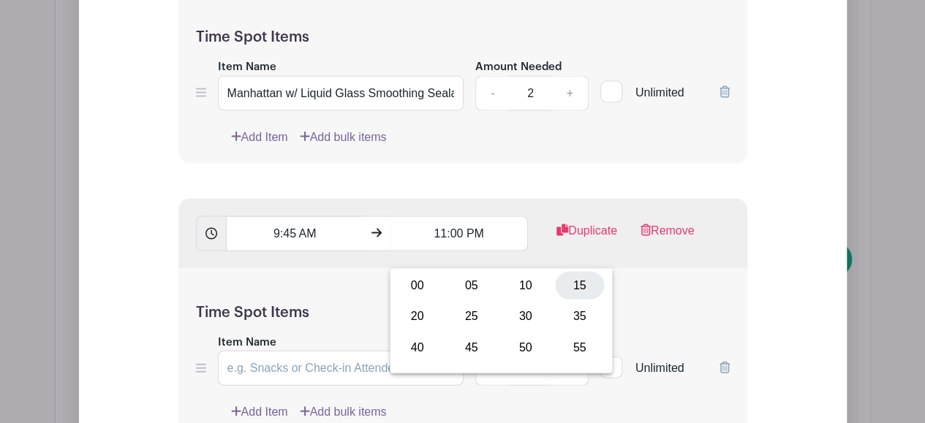
click at [563, 285] on div "15" at bounding box center [579, 286] width 49 height 28
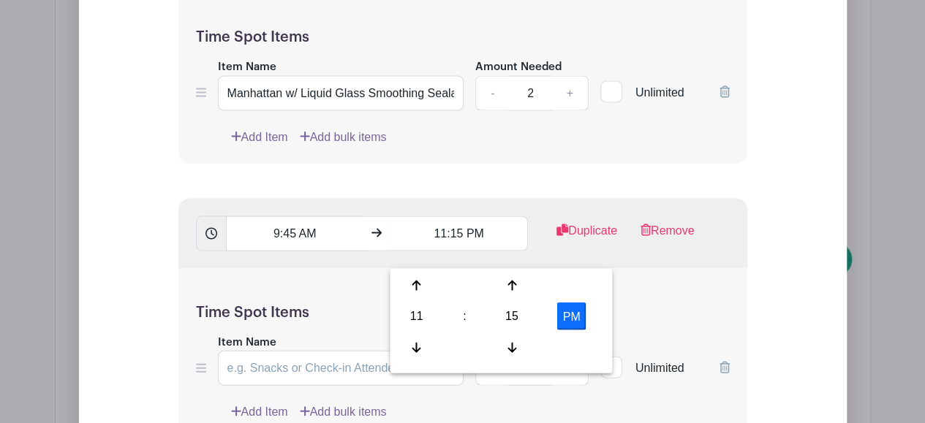
click at [567, 312] on button "PM" at bounding box center [571, 317] width 29 height 28
type input "11:15 AM"
click at [91, 282] on div "Add List with Time Spots List Name Time Spots 8:30 AM 9:45 AM Duplicate Remove …" at bounding box center [463, 310] width 768 height 1344
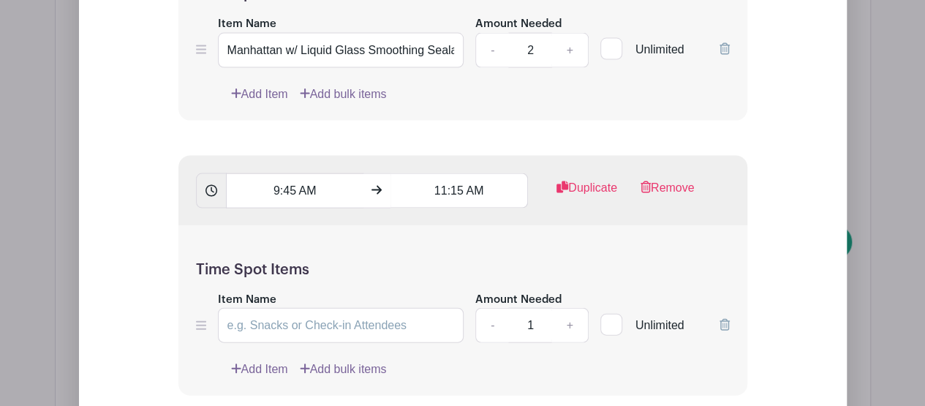
scroll to position [1502, 0]
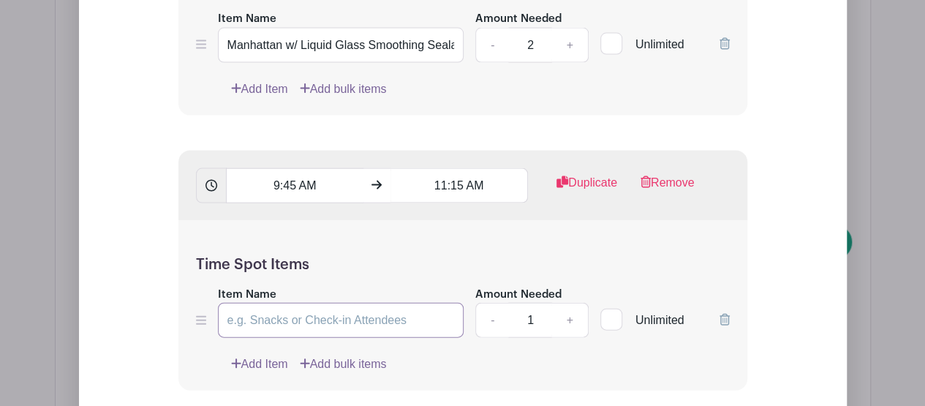
click at [383, 338] on input "Item Name" at bounding box center [341, 320] width 246 height 35
click at [290, 338] on input "Item Name" at bounding box center [341, 320] width 246 height 35
type input "[PERSON_NAME] w/ Scalp Massage"
click at [565, 333] on link "+" at bounding box center [569, 320] width 37 height 35
type input "2"
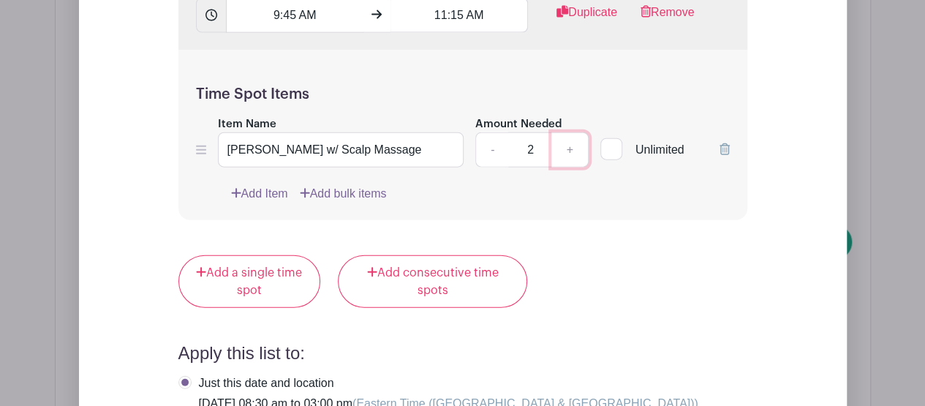
scroll to position [1675, 0]
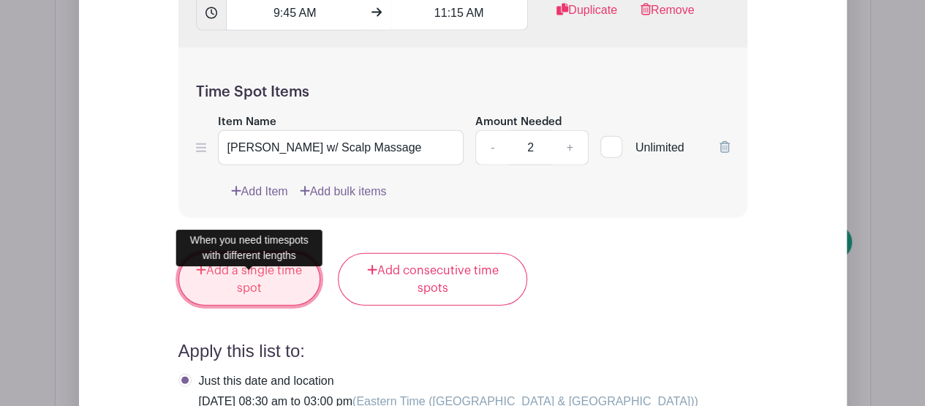
click at [221, 300] on link "Add a single time spot" at bounding box center [249, 279] width 143 height 53
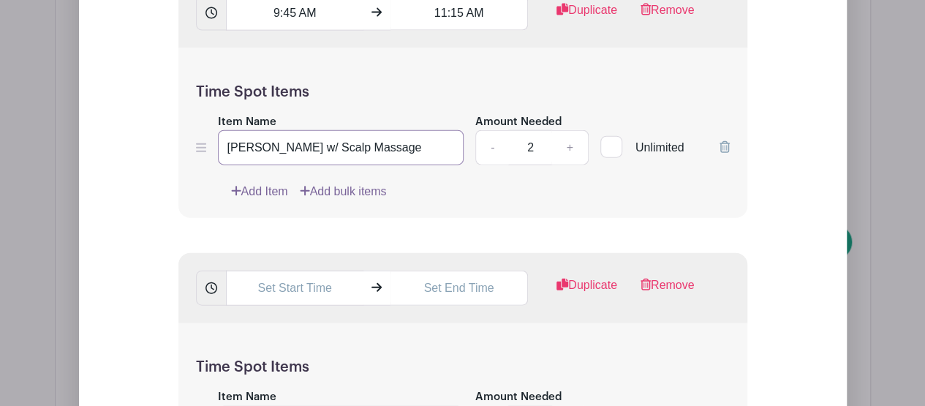
click at [396, 160] on input "[PERSON_NAME] w/ Scalp Massage" at bounding box center [341, 147] width 246 height 35
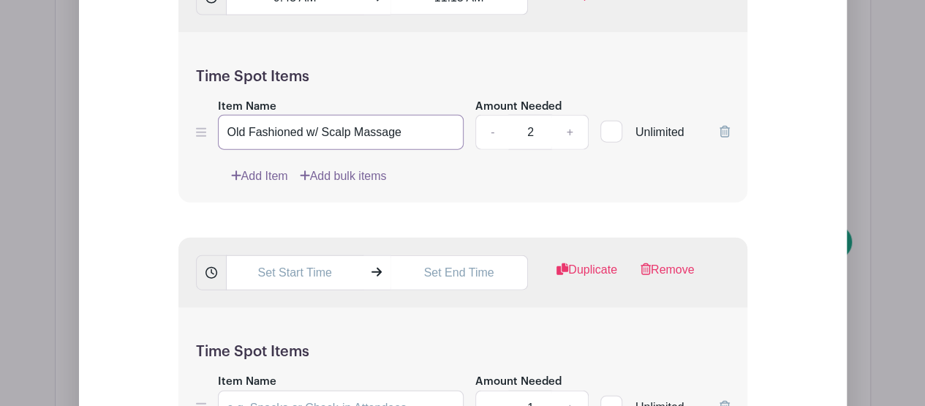
scroll to position [1692, 0]
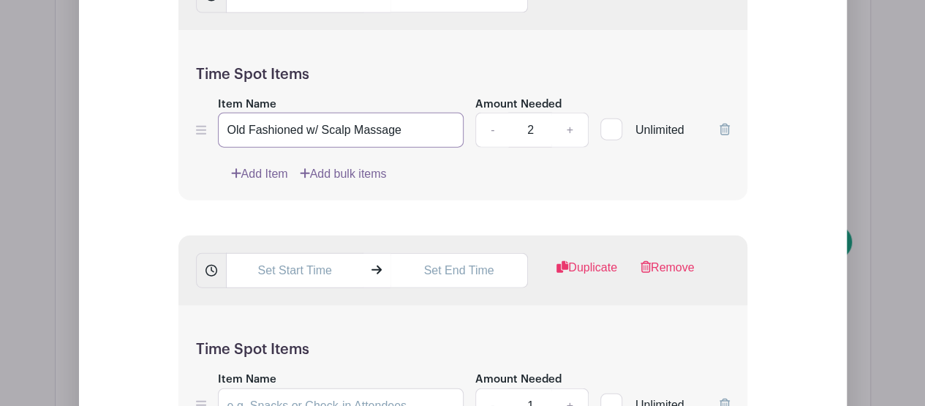
type input "Old Fashioned w/ Scalp Massage"
click at [296, 305] on div "Duplicate Remove" at bounding box center [462, 270] width 569 height 70
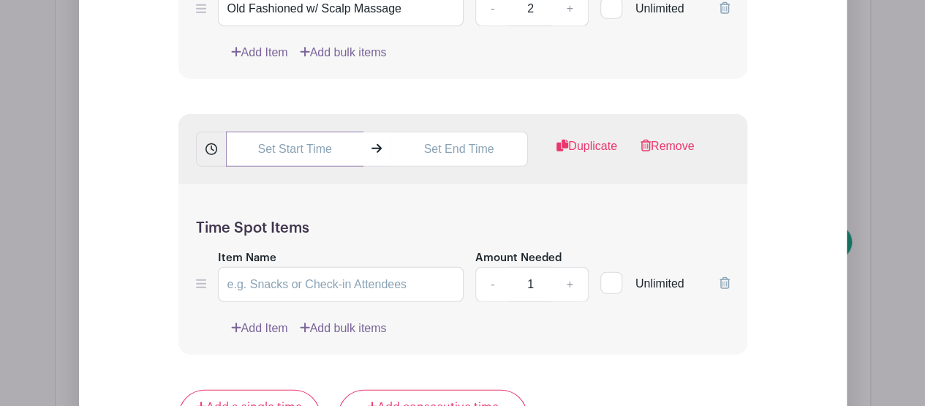
scroll to position [1814, 0]
click at [212, 154] on icon at bounding box center [211, 149] width 12 height 12
click at [257, 162] on input "text" at bounding box center [294, 148] width 137 height 35
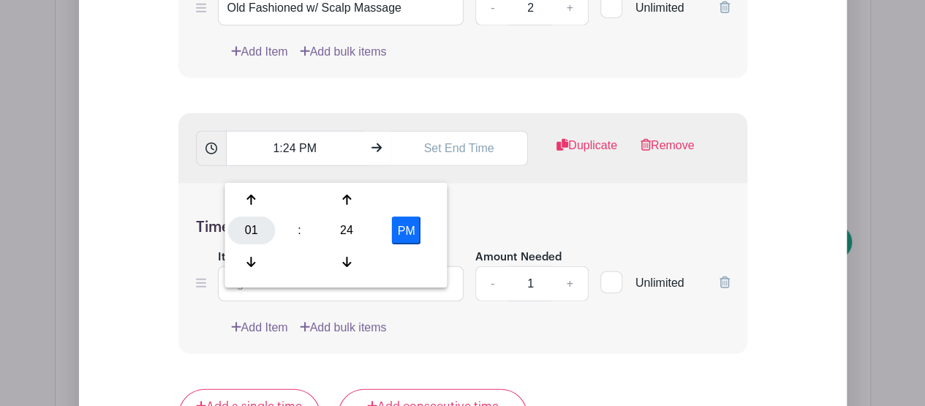
click at [258, 227] on div "01" at bounding box center [251, 231] width 48 height 28
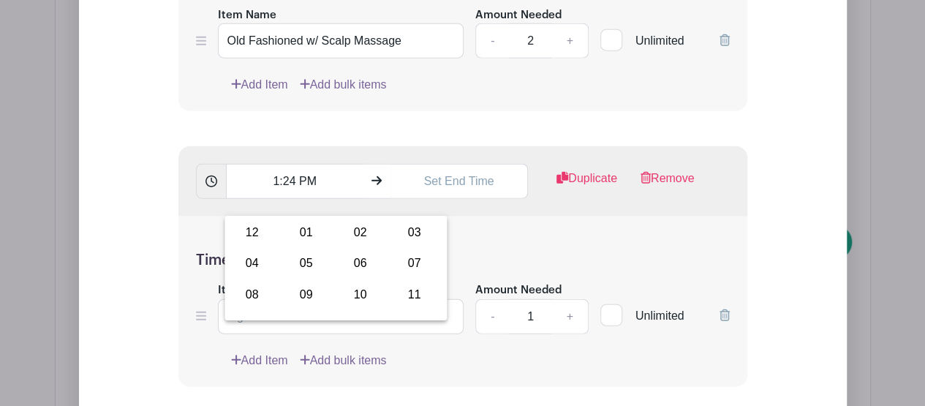
scroll to position [1780, 0]
click at [421, 292] on div "11" at bounding box center [414, 296] width 49 height 28
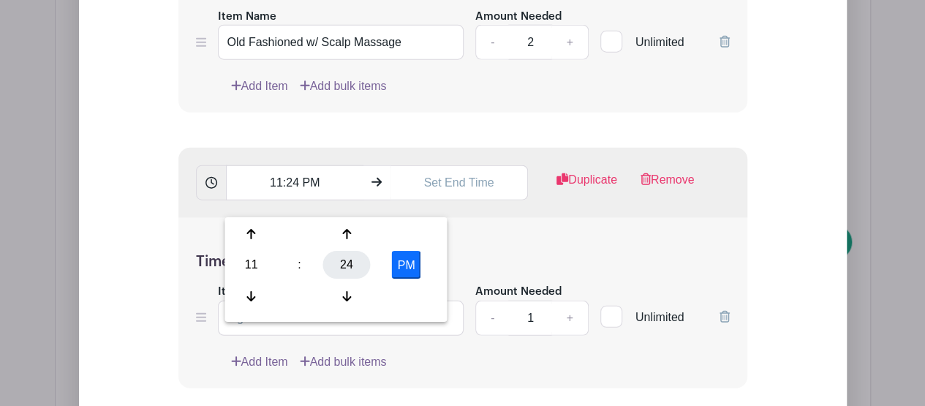
click at [339, 261] on div "24" at bounding box center [347, 266] width 48 height 28
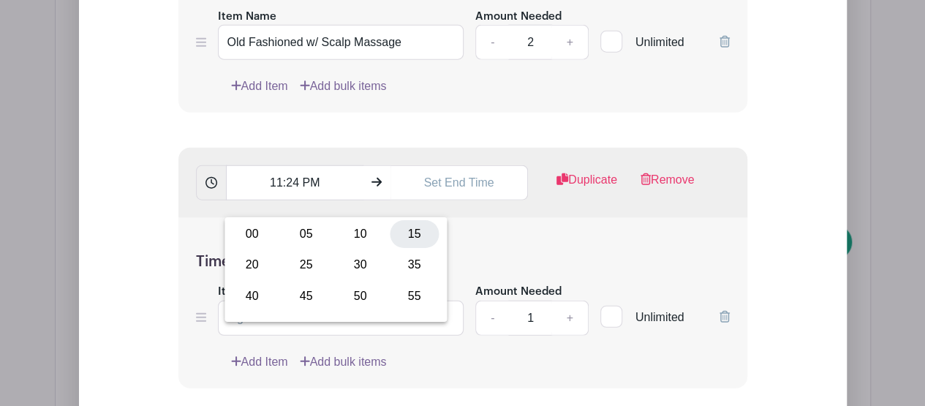
click at [420, 230] on div "15" at bounding box center [414, 234] width 49 height 28
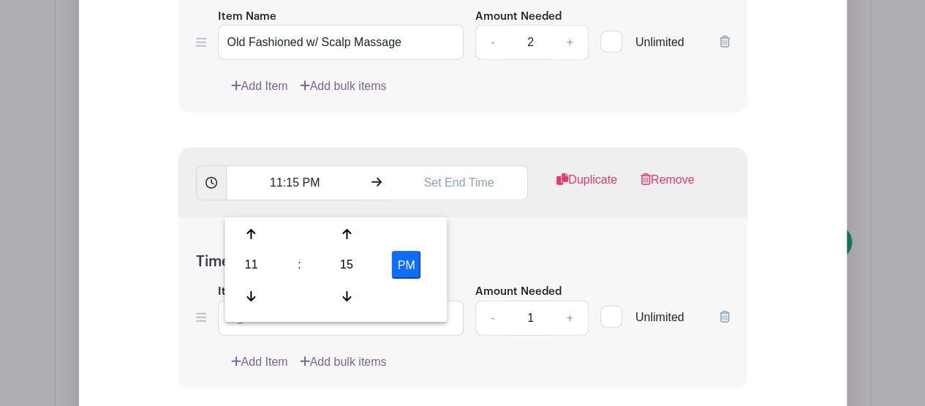
click at [407, 265] on button "PM" at bounding box center [406, 266] width 29 height 28
type input "11:15 AM"
click at [459, 197] on input "text" at bounding box center [458, 182] width 137 height 35
type input "1:24 PM"
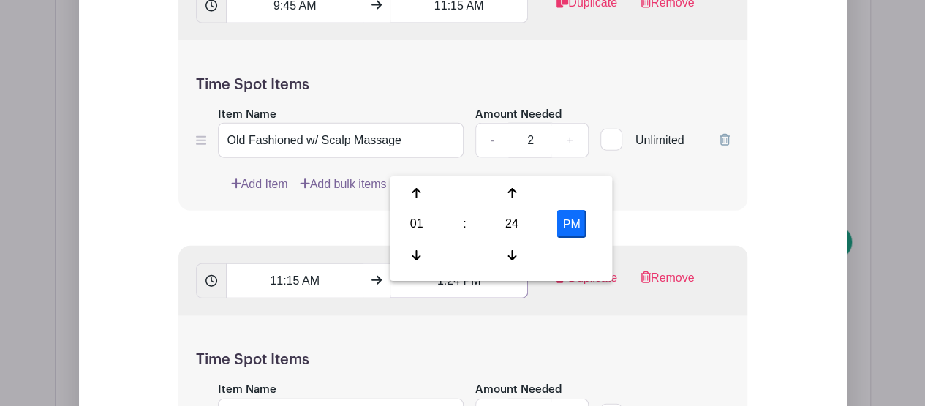
scroll to position [1689, 0]
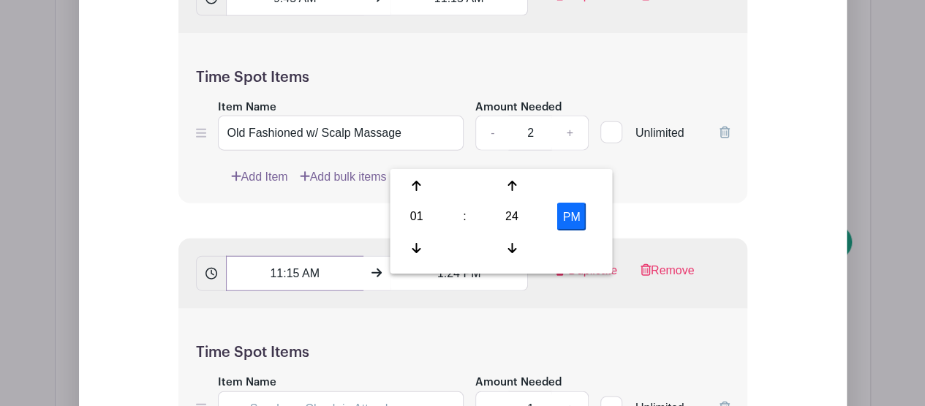
click at [287, 291] on input "11:15 AM" at bounding box center [294, 273] width 137 height 35
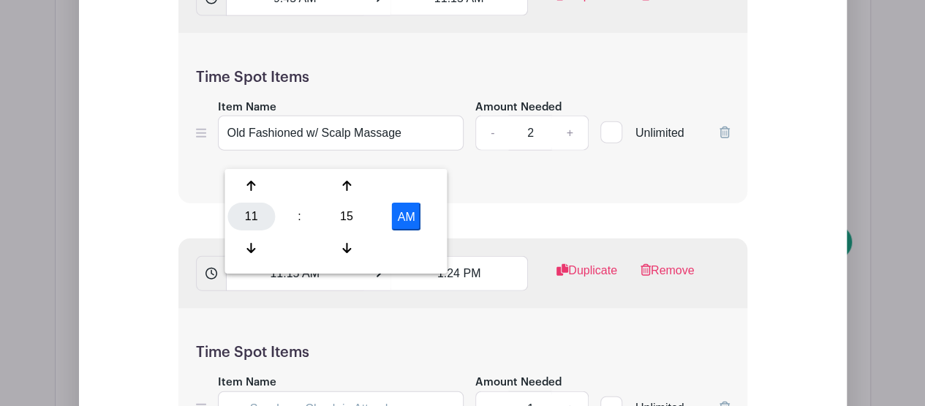
click at [257, 214] on div "11" at bounding box center [251, 217] width 48 height 28
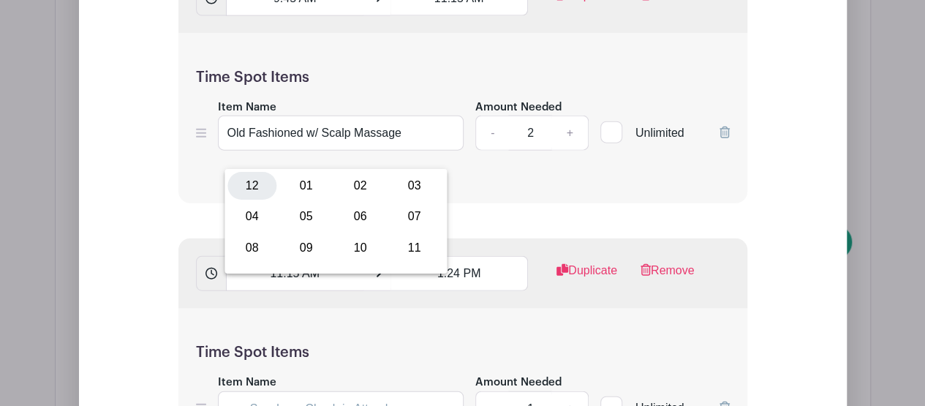
click at [253, 186] on div "12" at bounding box center [251, 186] width 49 height 28
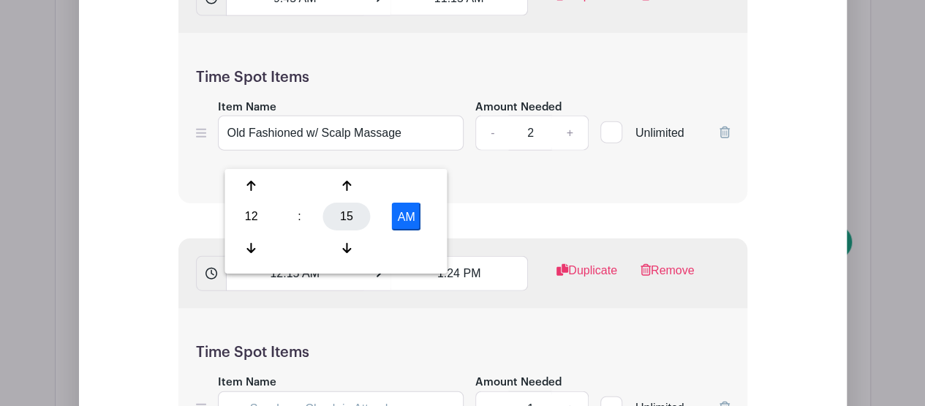
click at [343, 219] on div "15" at bounding box center [347, 217] width 48 height 28
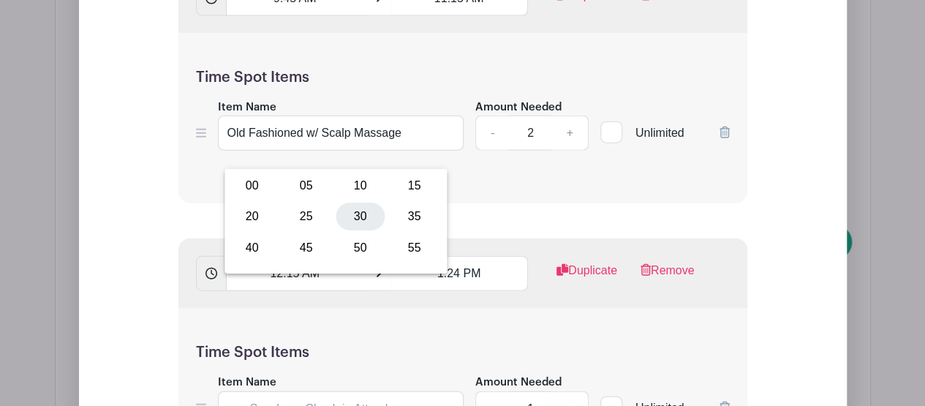
click at [350, 217] on div "30" at bounding box center [360, 217] width 49 height 28
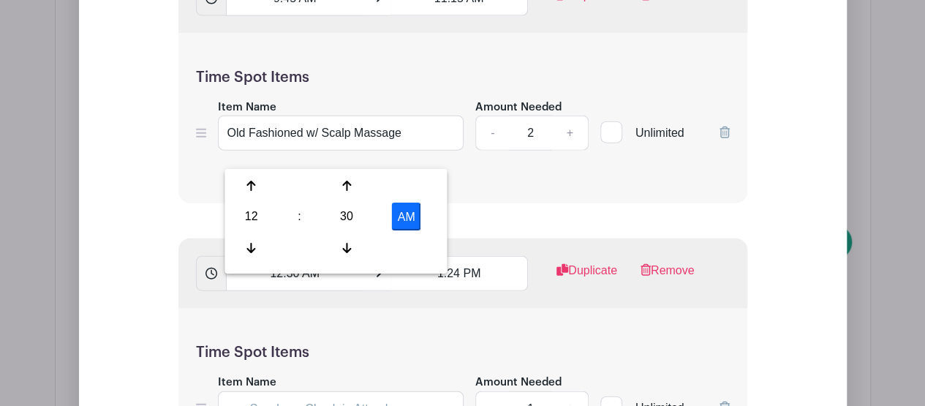
click at [399, 214] on button "AM" at bounding box center [406, 217] width 29 height 28
click at [455, 286] on input "1:24 PM" at bounding box center [458, 273] width 137 height 35
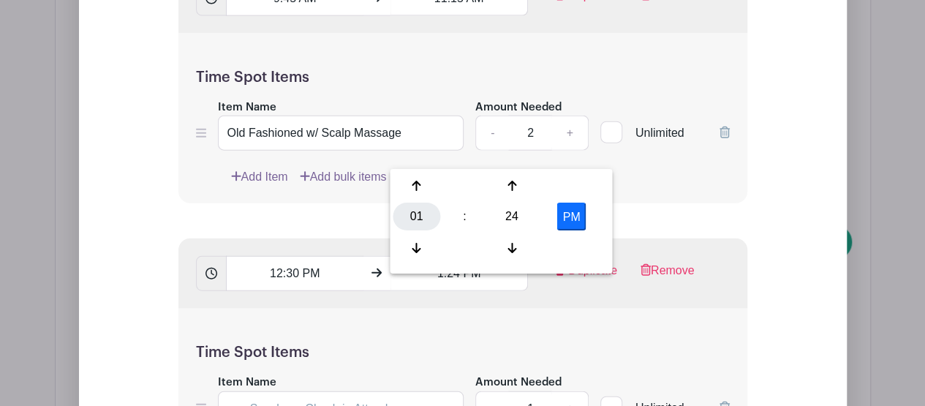
click at [421, 218] on div "01" at bounding box center [417, 217] width 48 height 28
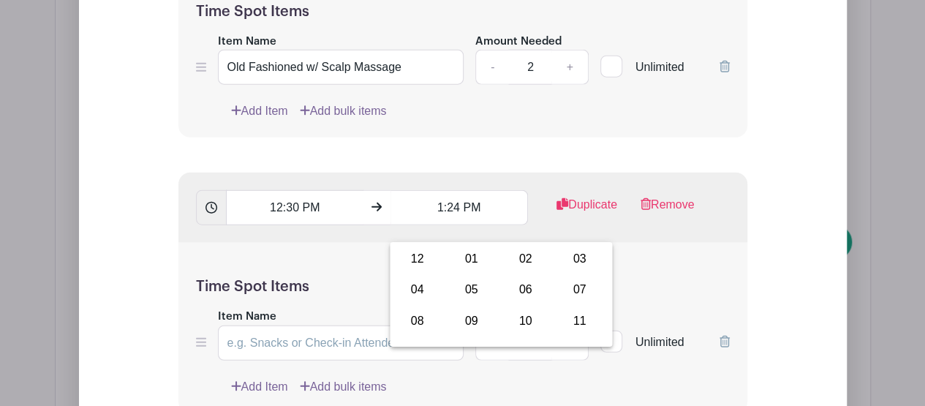
scroll to position [1756, 0]
click at [294, 219] on input "12:30 PM" at bounding box center [294, 206] width 137 height 35
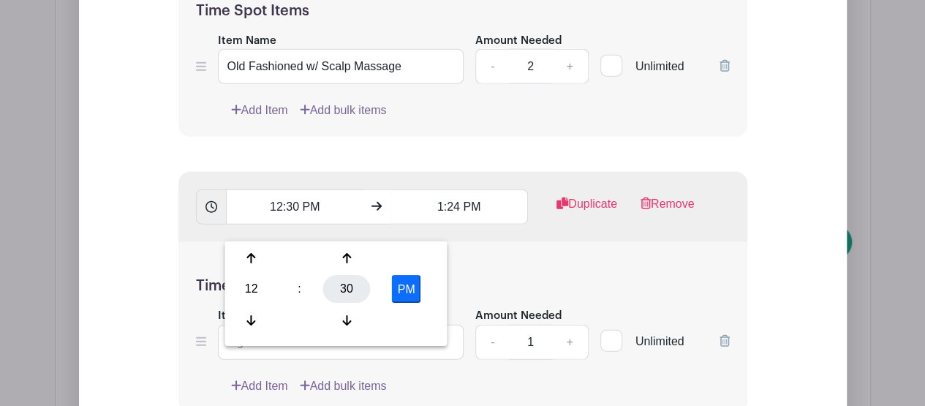
click at [353, 295] on div "30" at bounding box center [347, 290] width 48 height 28
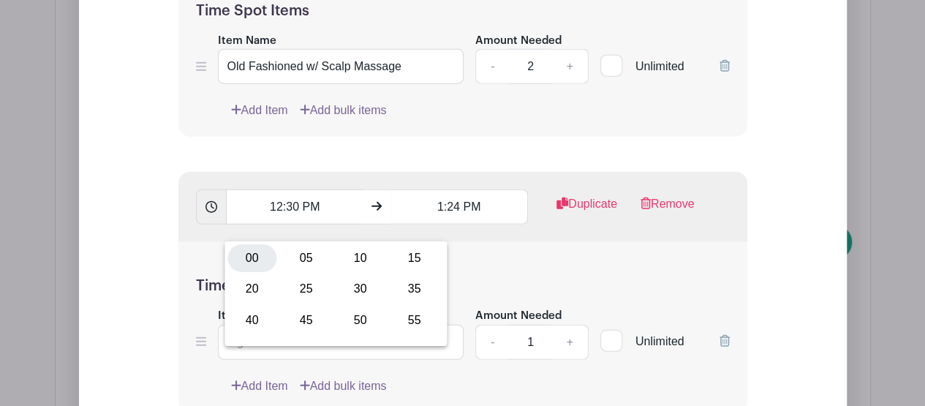
click at [257, 255] on div "00" at bounding box center [251, 258] width 49 height 28
type input "12:00 PM"
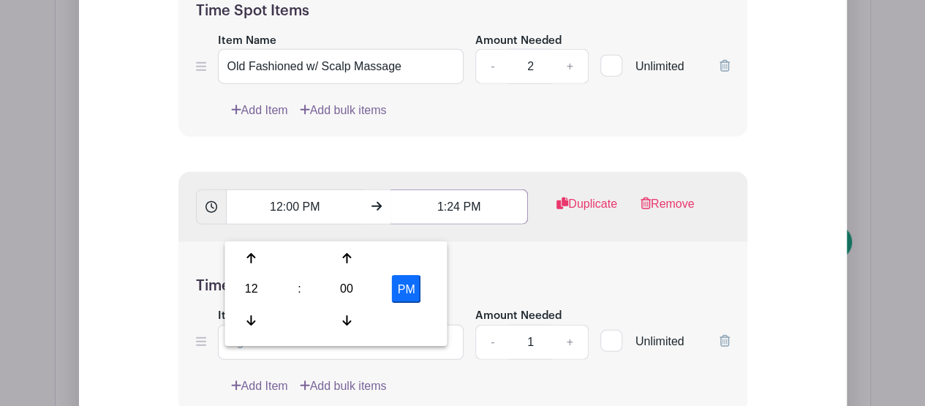
click at [458, 224] on input "1:24 PM" at bounding box center [458, 206] width 137 height 35
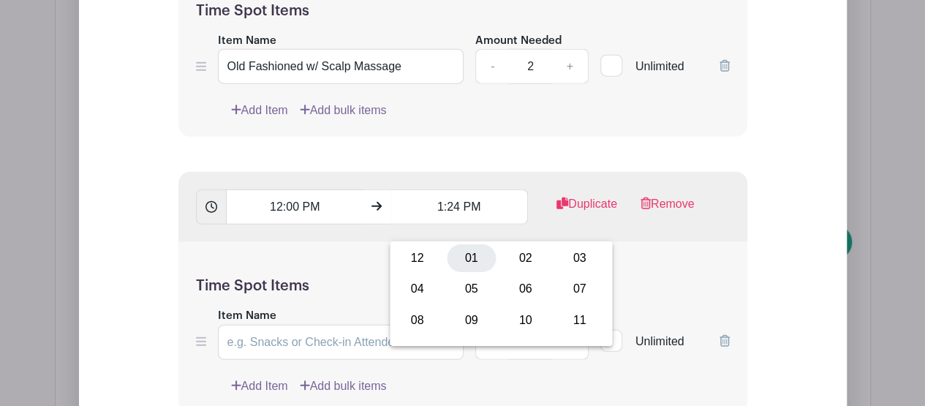
click at [471, 263] on div "01" at bounding box center [471, 258] width 49 height 28
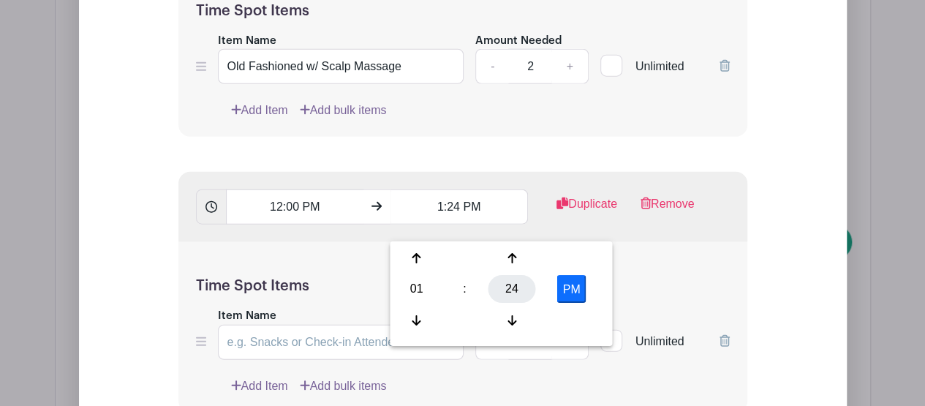
click at [496, 295] on div "24" at bounding box center [512, 290] width 48 height 28
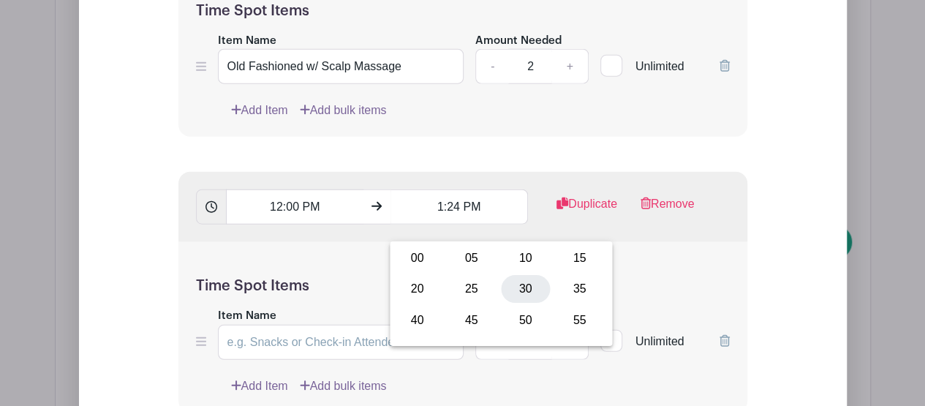
click at [528, 286] on div "30" at bounding box center [525, 290] width 49 height 28
click at [561, 290] on button "PM" at bounding box center [571, 290] width 29 height 28
click at [561, 290] on button "AM" at bounding box center [571, 290] width 29 height 28
type input "1:30 PM"
click at [322, 343] on input "Item Name" at bounding box center [341, 342] width 246 height 35
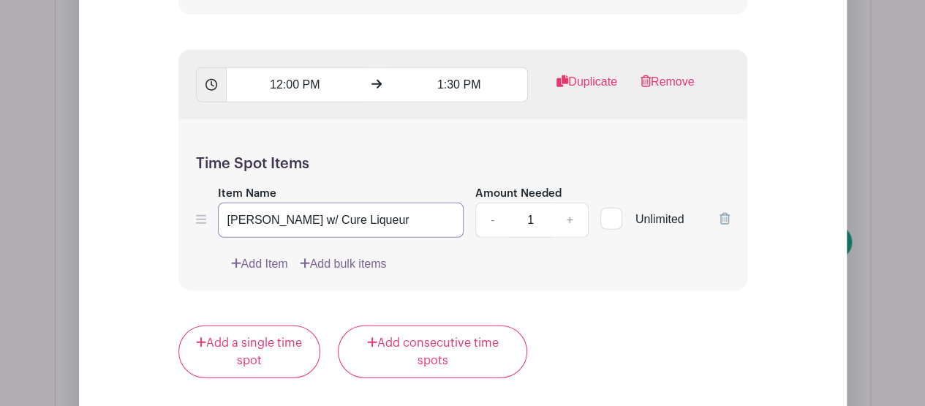
scroll to position [1879, 0]
type input "[PERSON_NAME] w/ Cure Liqueur"
click at [570, 237] on link "+" at bounding box center [569, 219] width 37 height 35
type input "2"
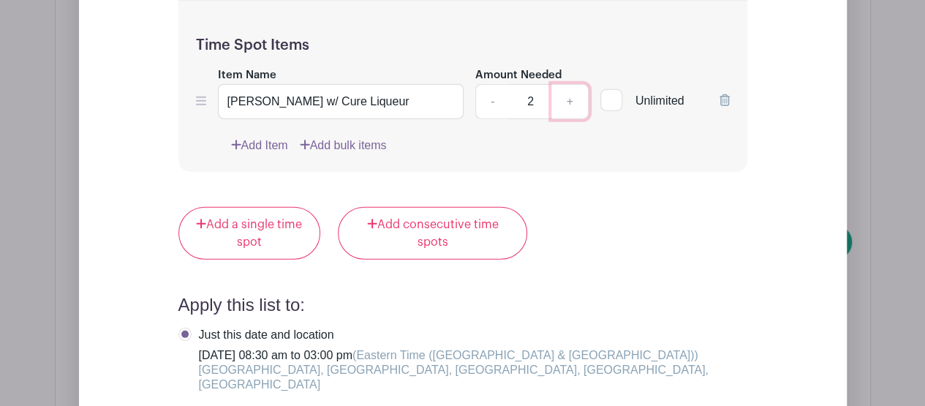
scroll to position [1997, 0]
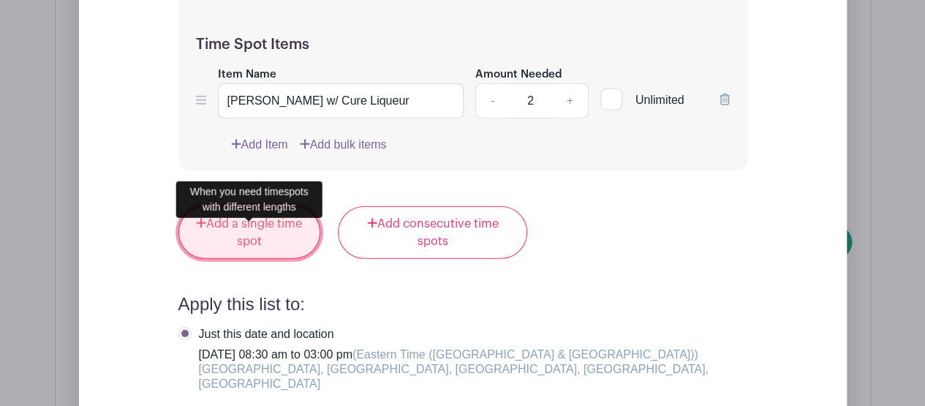
click at [258, 259] on link "Add a single time spot" at bounding box center [249, 232] width 143 height 53
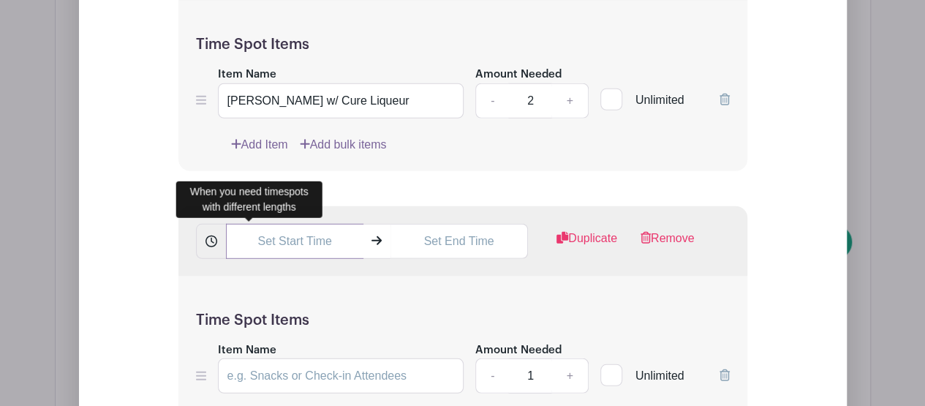
click at [273, 257] on input "text" at bounding box center [294, 241] width 137 height 35
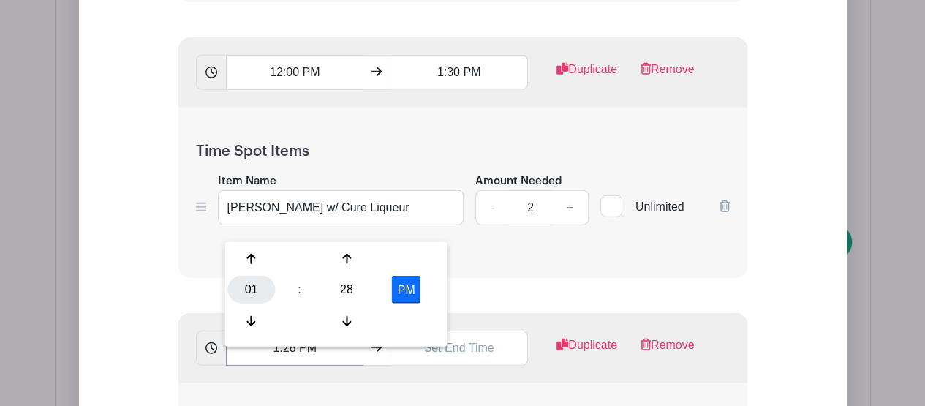
scroll to position [1890, 0]
click at [277, 366] on input "1:28 PM" at bounding box center [294, 348] width 137 height 35
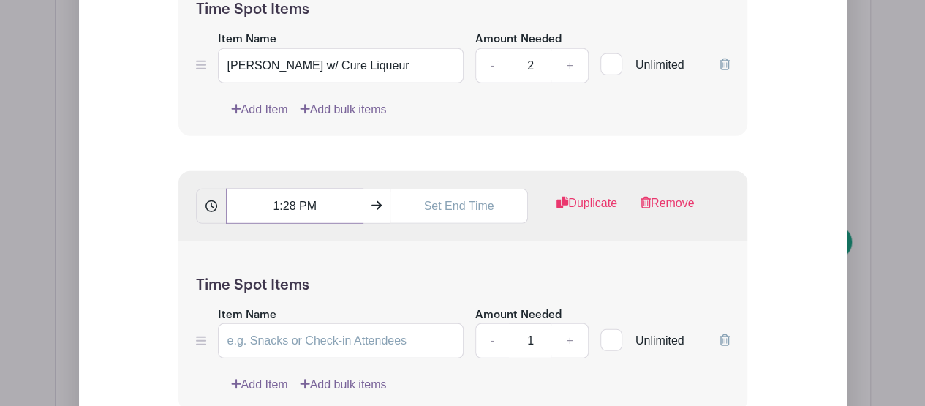
scroll to position [2033, 0]
type input "1"
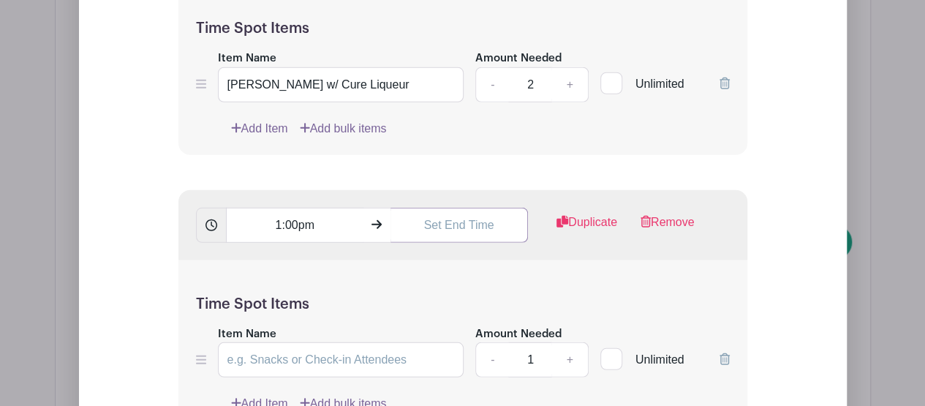
scroll to position [2019, 0]
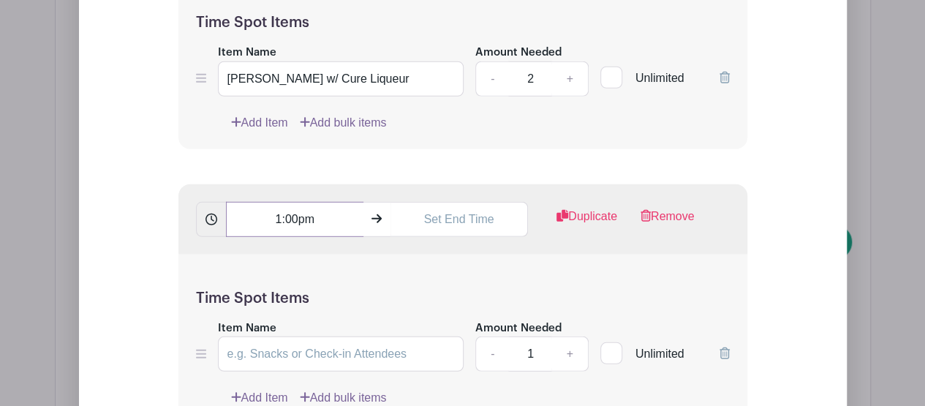
click at [277, 237] on input "1:00pm" at bounding box center [294, 219] width 137 height 35
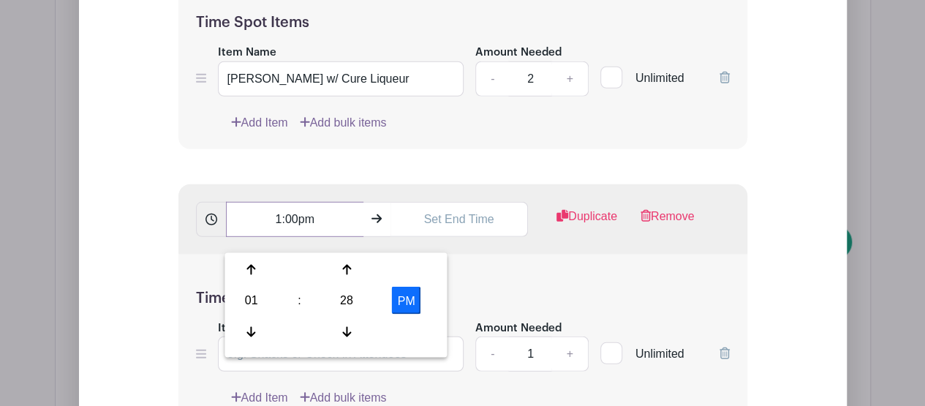
click at [277, 237] on input "1:00pm" at bounding box center [294, 219] width 137 height 35
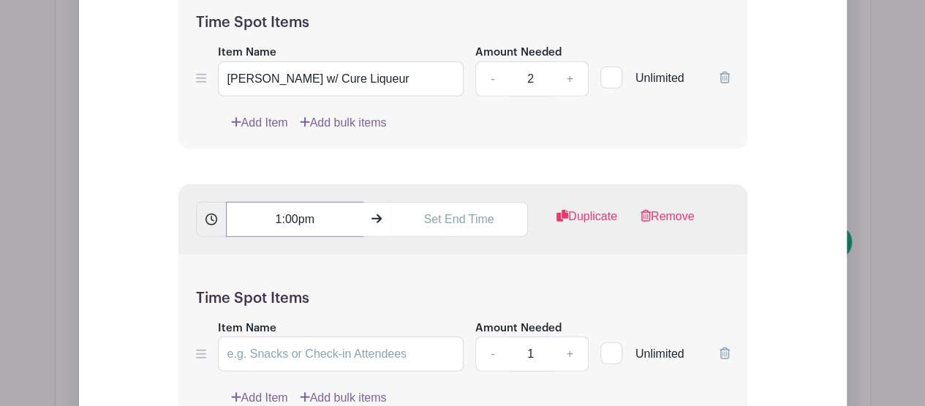
click at [277, 237] on input "1:00pm" at bounding box center [294, 219] width 137 height 35
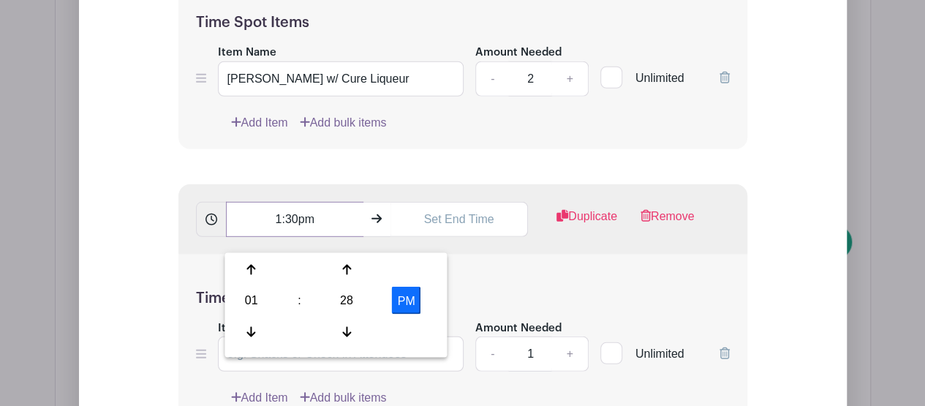
type input "1:30pm"
click at [518, 307] on h5 "Time Spot Items" at bounding box center [463, 299] width 534 height 18
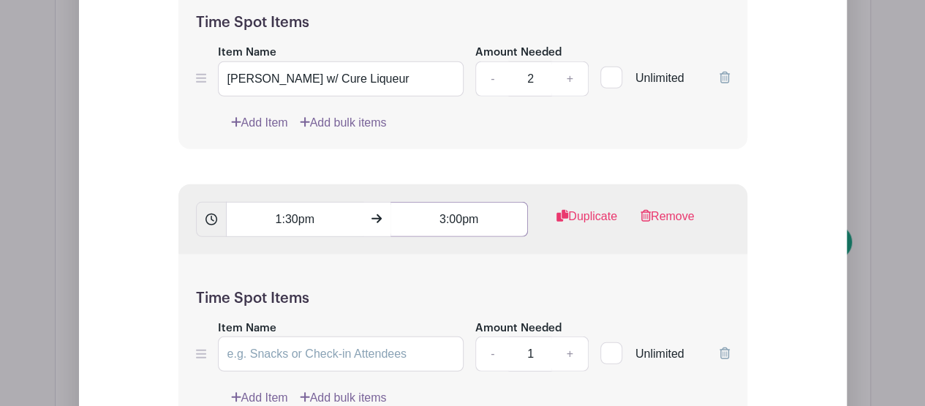
click at [447, 237] on input "3:00pm" at bounding box center [458, 219] width 137 height 35
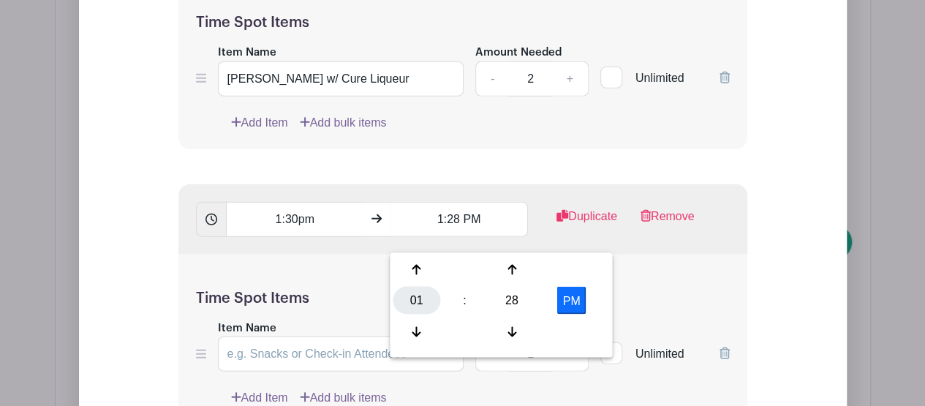
click at [430, 304] on div "01" at bounding box center [417, 301] width 48 height 28
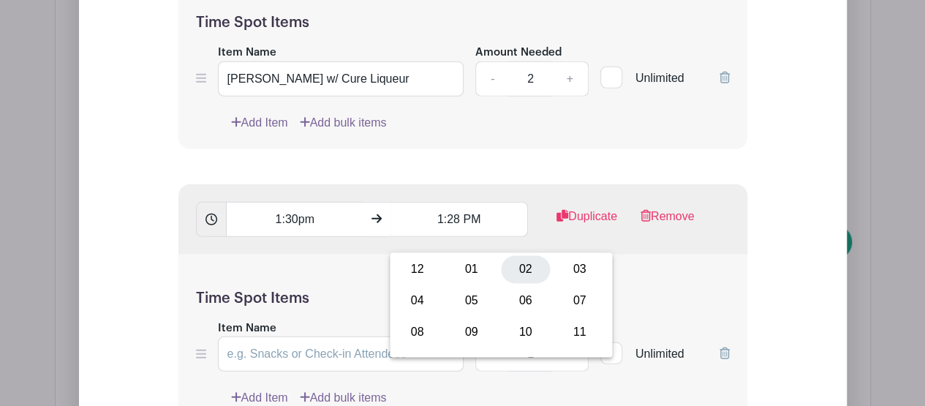
click at [522, 266] on div "02" at bounding box center [525, 270] width 49 height 28
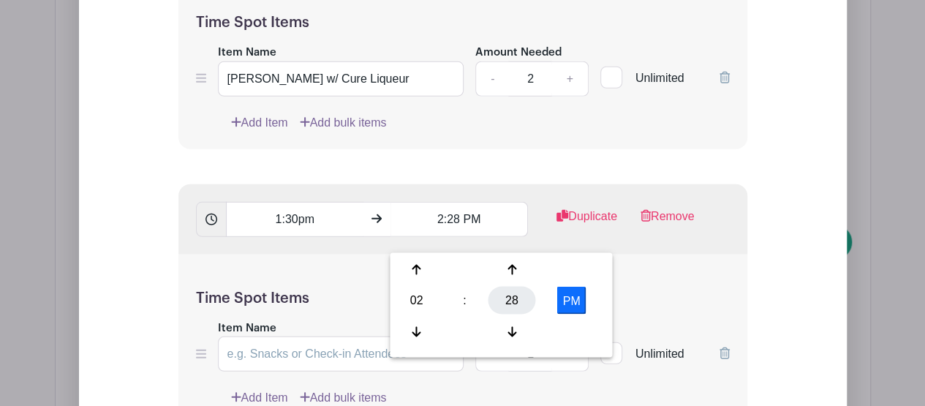
click at [516, 295] on div "28" at bounding box center [512, 301] width 48 height 28
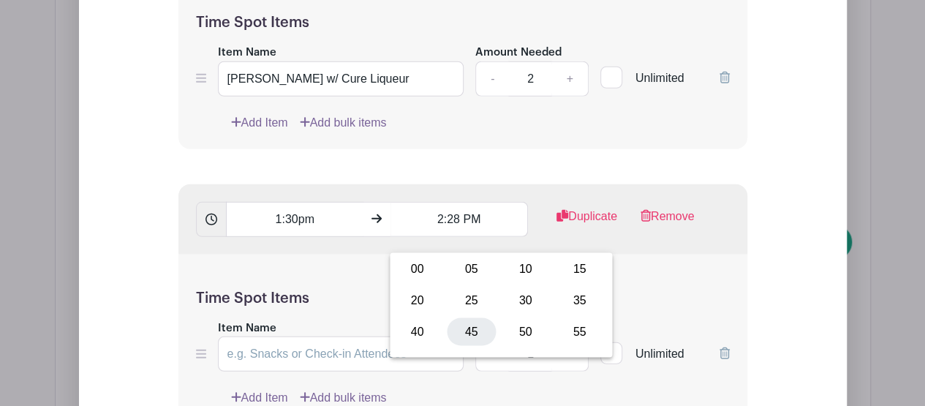
click at [480, 337] on div "45" at bounding box center [471, 331] width 49 height 28
type input "2:45 PM"
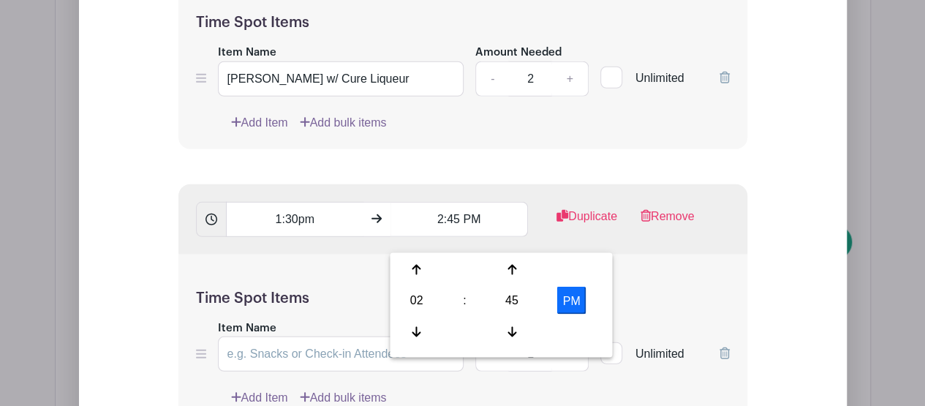
click at [519, 206] on div "1:30pm 2:45 PM Duplicate Remove" at bounding box center [462, 219] width 569 height 70
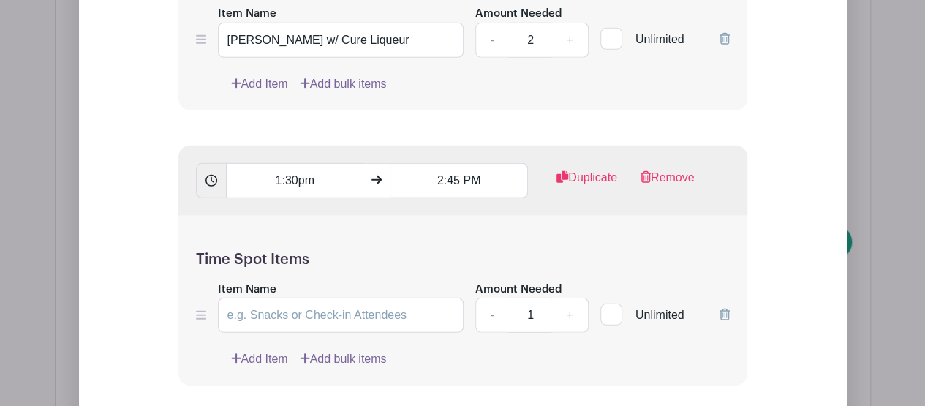
scroll to position [2061, 0]
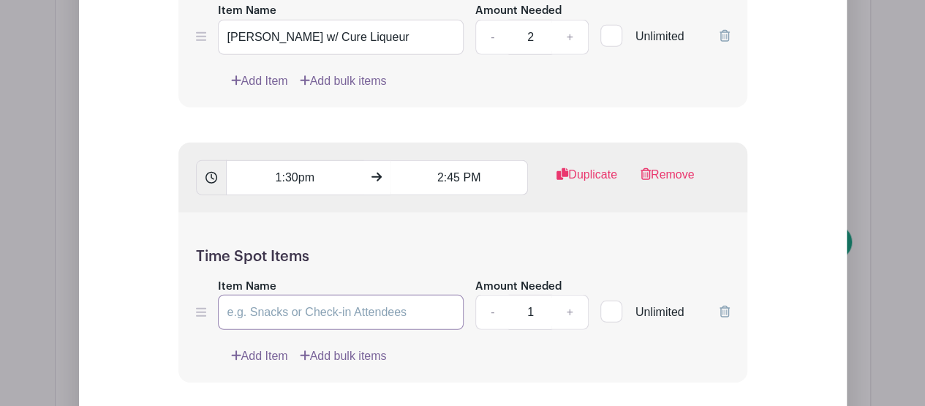
click at [339, 330] on input "Item Name" at bounding box center [341, 312] width 246 height 35
type input "Model's Choice"
click at [567, 328] on link "+" at bounding box center [569, 312] width 37 height 35
type input "2"
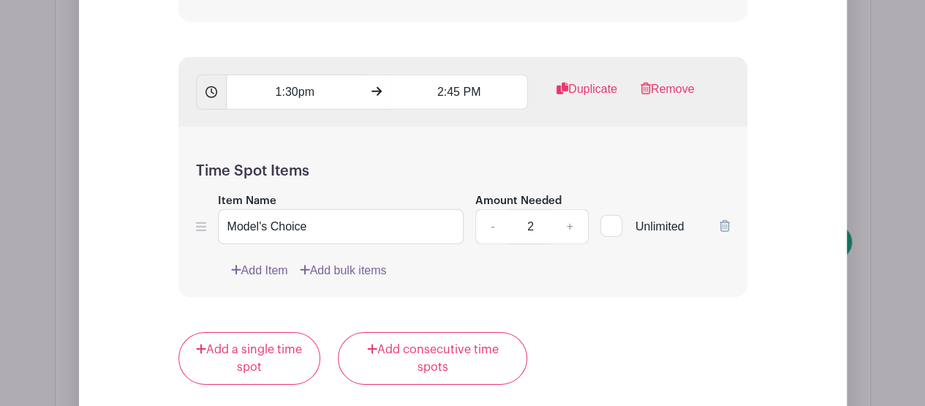
scroll to position [2143, 0]
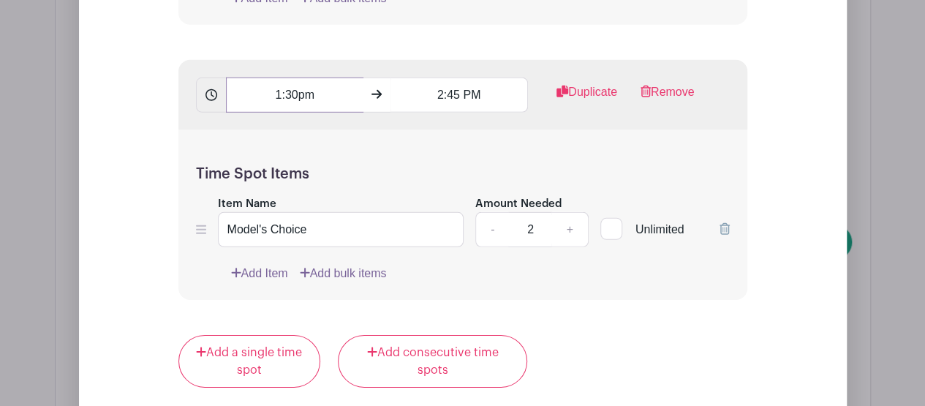
click at [306, 110] on input "1:30pm" at bounding box center [294, 95] width 137 height 35
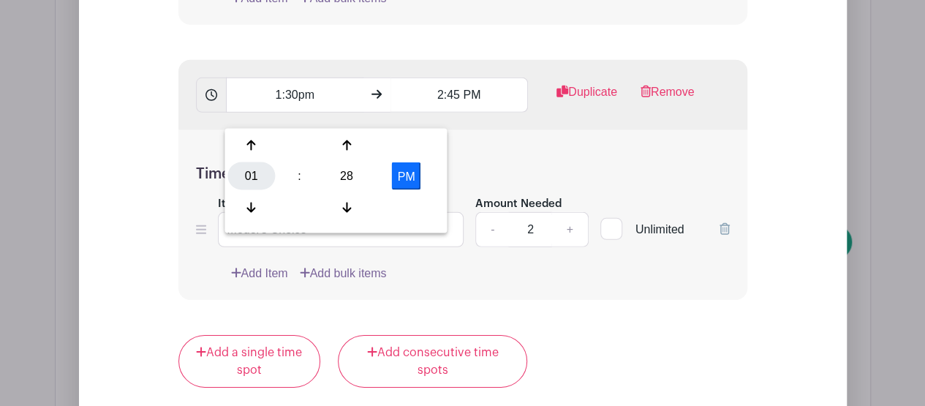
click at [253, 181] on div "01" at bounding box center [251, 176] width 48 height 28
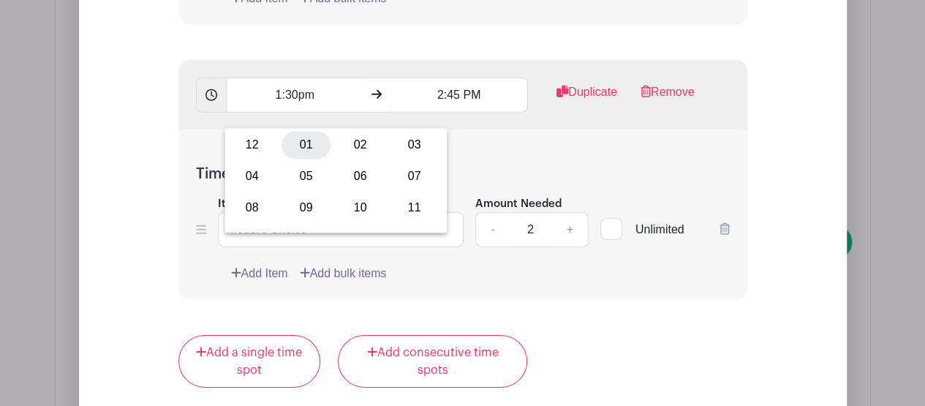
click at [298, 141] on div "01" at bounding box center [306, 146] width 49 height 28
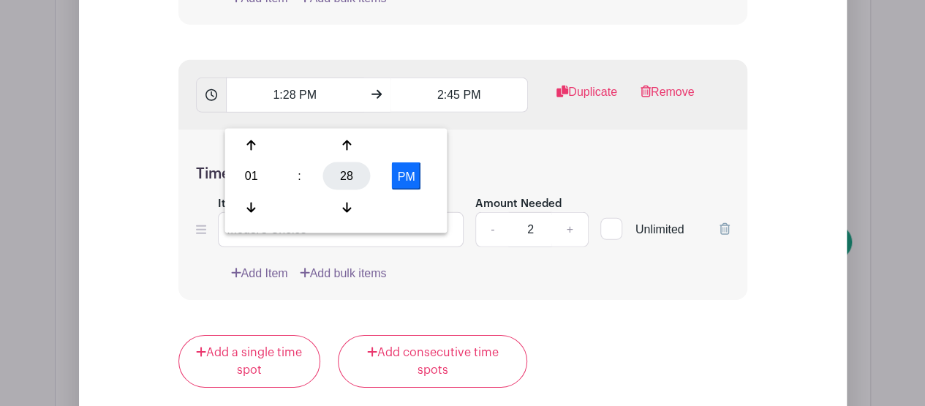
click at [338, 162] on div "28" at bounding box center [347, 176] width 48 height 28
click at [374, 174] on div "30" at bounding box center [360, 176] width 49 height 28
type input "1:30 PM"
click at [468, 172] on div "Time Spot Items Item Name Model's Choice Amount Needed - 2 + Unlimited Add Item…" at bounding box center [462, 215] width 569 height 170
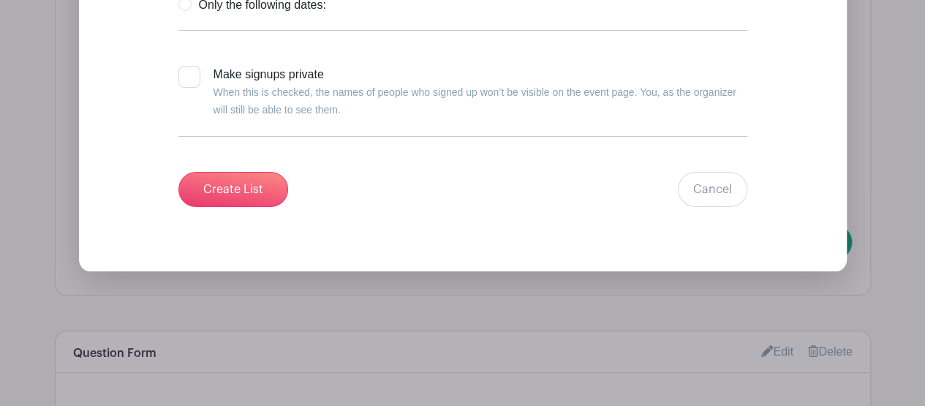
scroll to position [2720, 0]
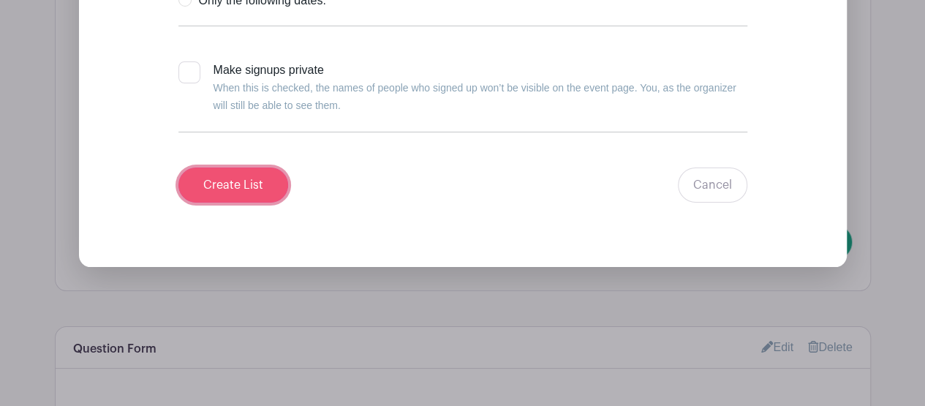
click at [249, 186] on input "Create List" at bounding box center [233, 184] width 110 height 35
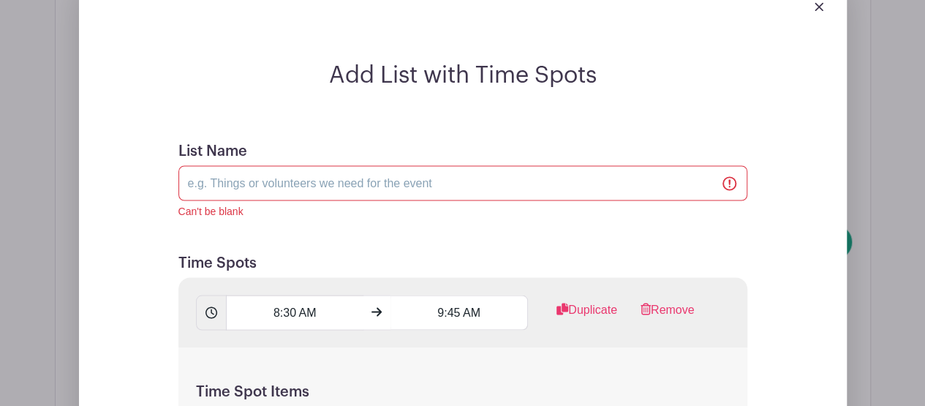
scroll to position [1231, 0]
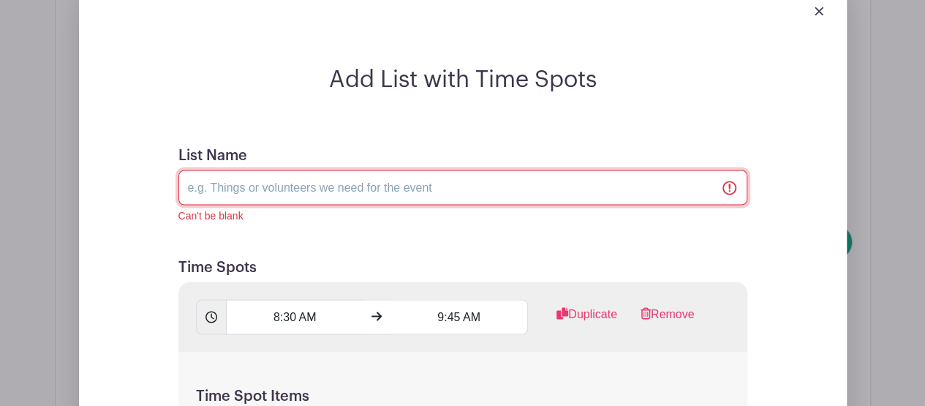
click at [255, 193] on input "List Name" at bounding box center [462, 187] width 569 height 35
type input "Training Models"
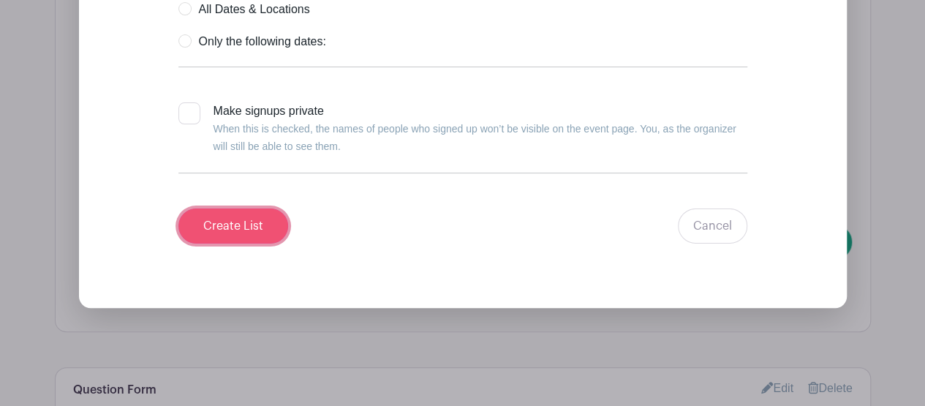
click at [256, 232] on input "Create List" at bounding box center [233, 225] width 110 height 35
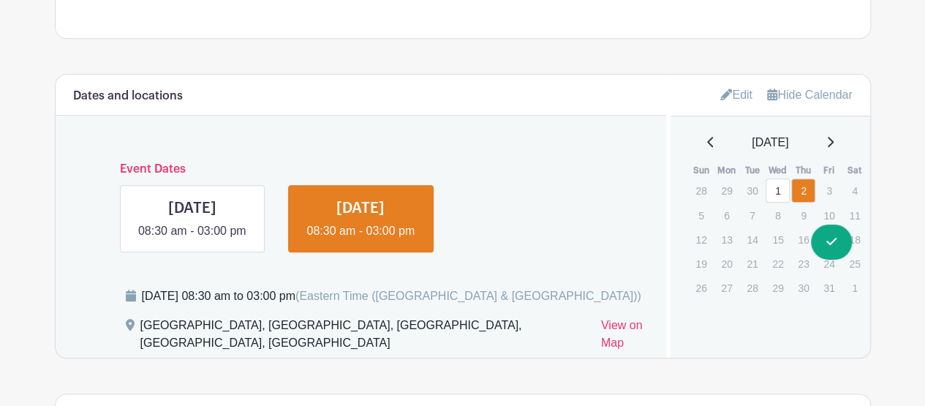
scroll to position [674, 0]
click at [192, 240] on link at bounding box center [192, 240] width 0 height 0
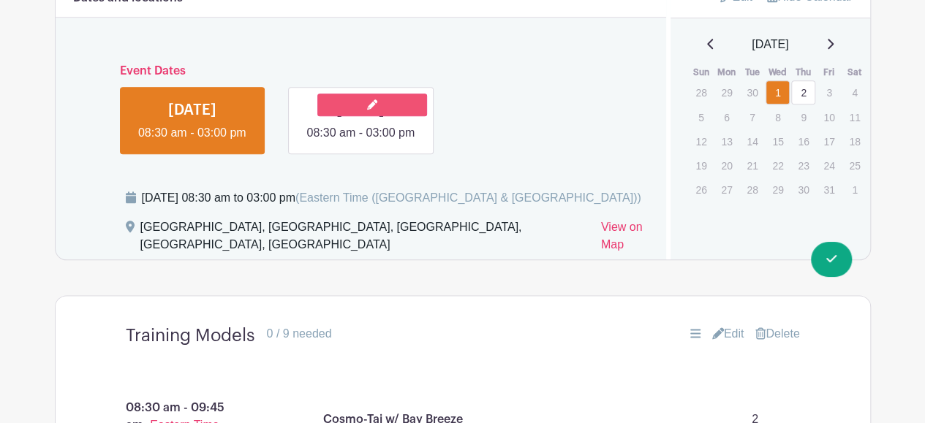
scroll to position [772, 0]
click at [361, 142] on link at bounding box center [361, 142] width 0 height 0
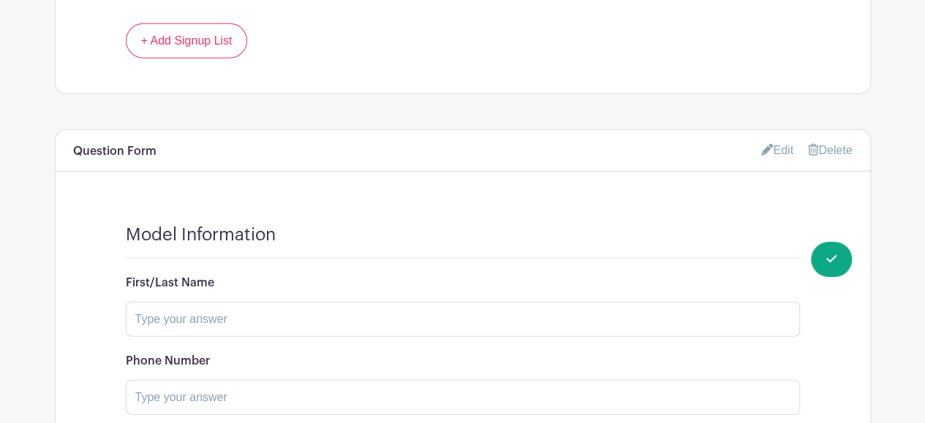
scroll to position [1767, 0]
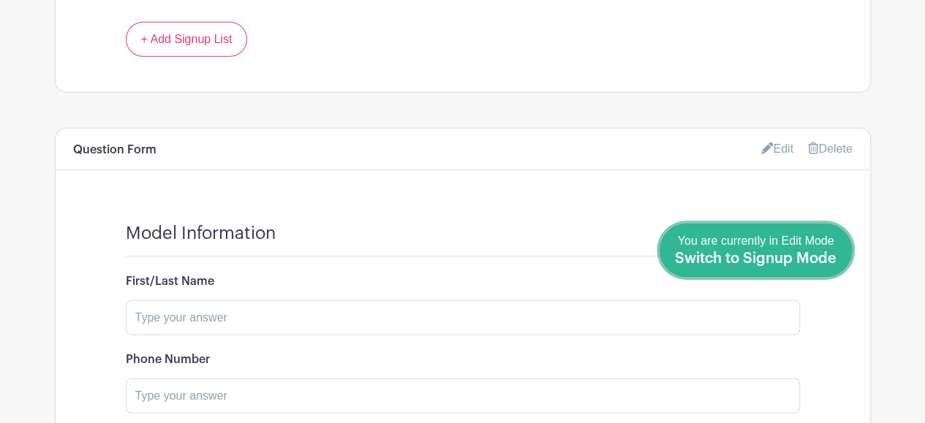
click at [823, 268] on div "You are currently in Edit Mode Switch to Signup Mode" at bounding box center [756, 251] width 162 height 36
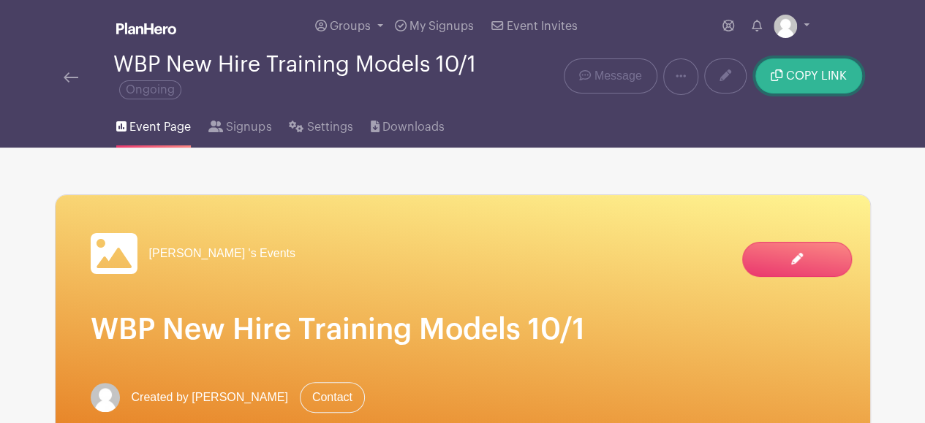
click at [819, 86] on button "COPY LINK" at bounding box center [808, 75] width 106 height 35
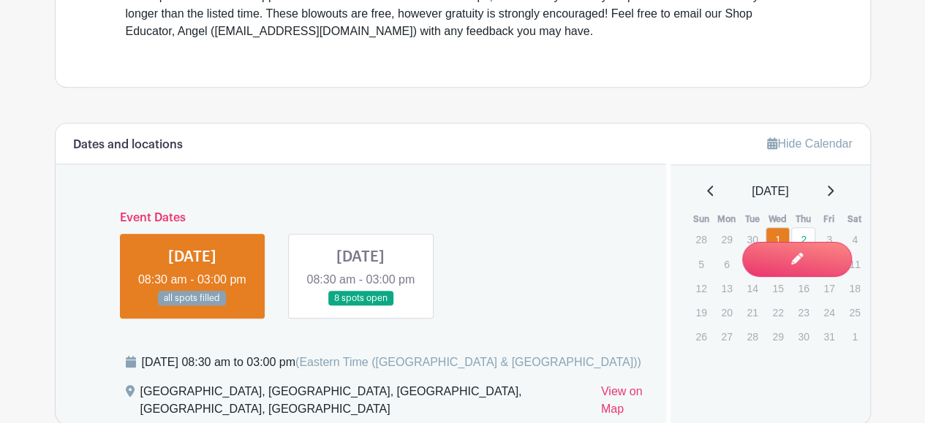
scroll to position [593, 0]
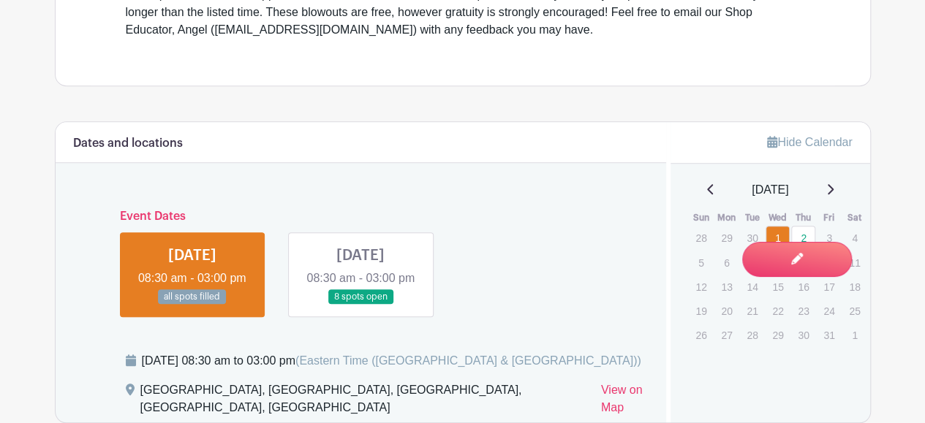
click at [361, 305] on link at bounding box center [361, 305] width 0 height 0
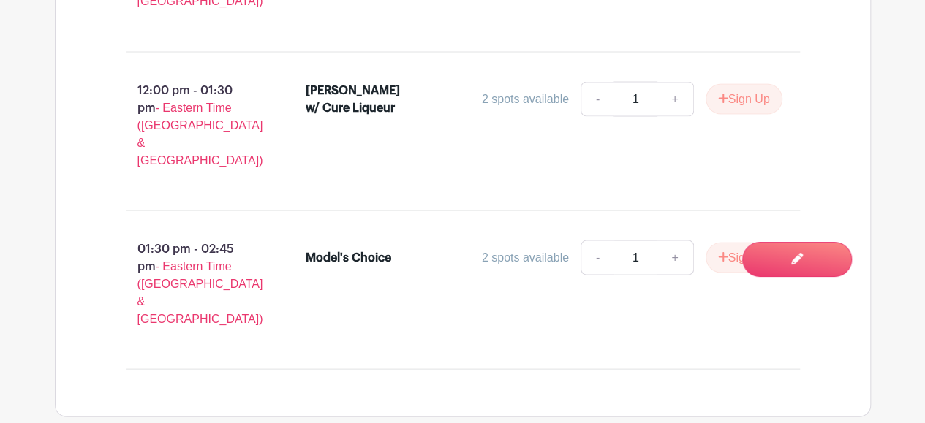
scroll to position [1376, 0]
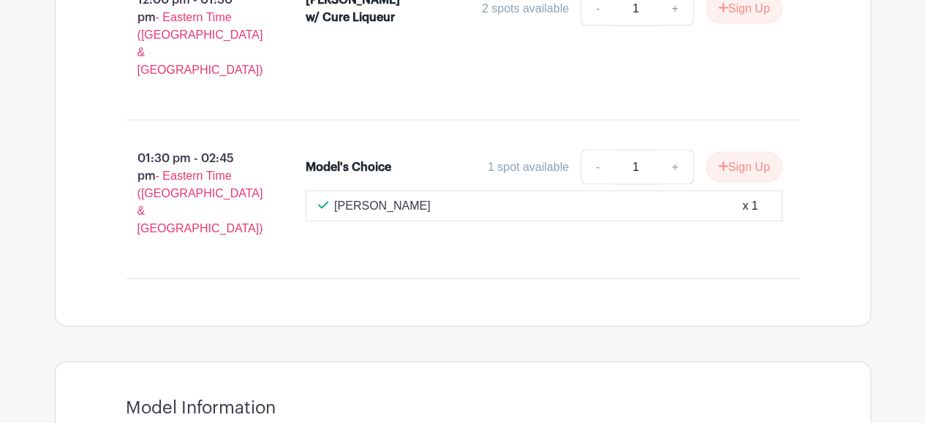
scroll to position [1474, 0]
